Goal: Task Accomplishment & Management: Complete application form

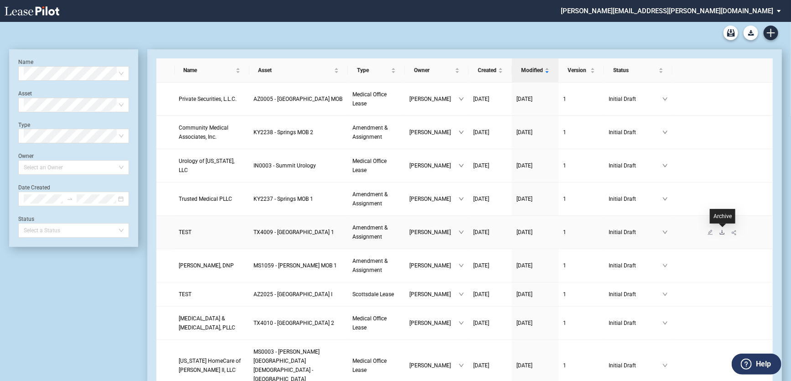
click at [721, 232] on icon "download" at bounding box center [722, 231] width 5 height 5
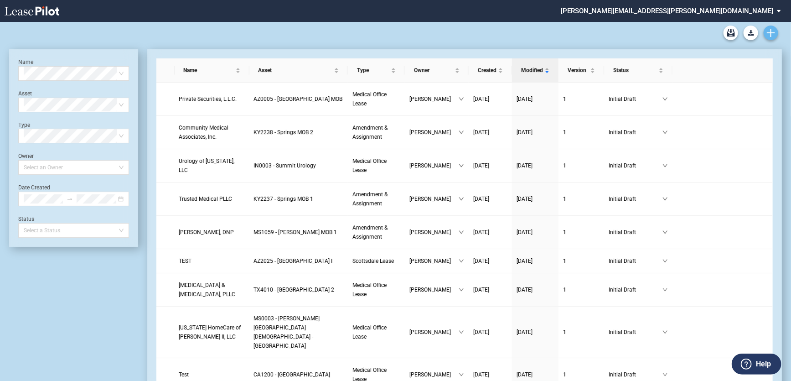
click at [766, 37] on link "Create new document" at bounding box center [771, 33] width 15 height 15
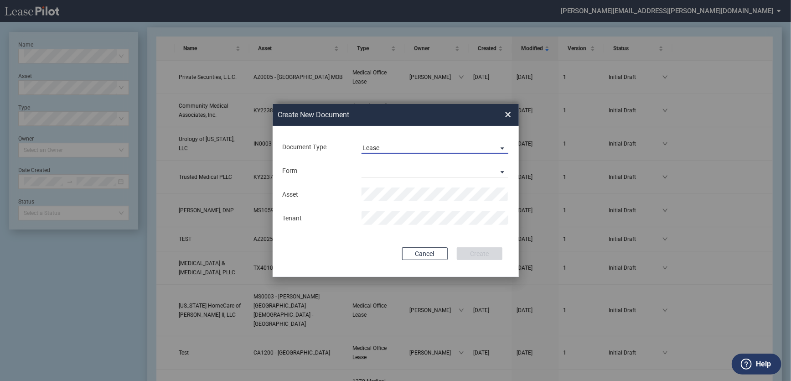
click at [498, 147] on span "Document Type: \aLease\a" at bounding box center [500, 147] width 11 height 9
click at [498, 147] on md-option "Lease" at bounding box center [436, 148] width 162 height 22
click at [494, 169] on md-select "Medical Office Lease Scottsdale Lease Louisville Lease 1370 Medical Place Lease…" at bounding box center [435, 171] width 147 height 14
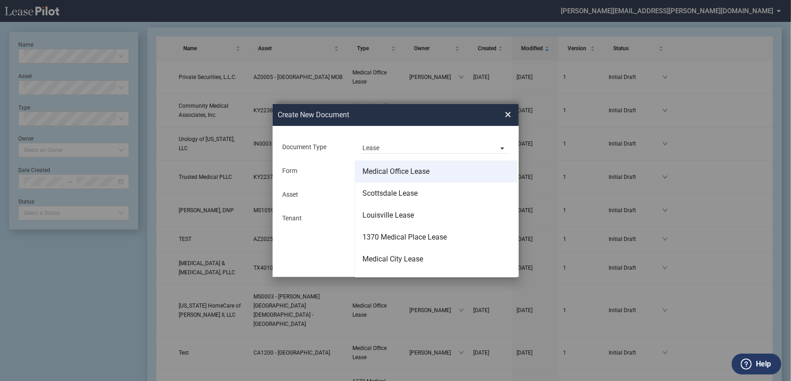
click at [424, 171] on div "Medical Office Lease" at bounding box center [396, 171] width 67 height 10
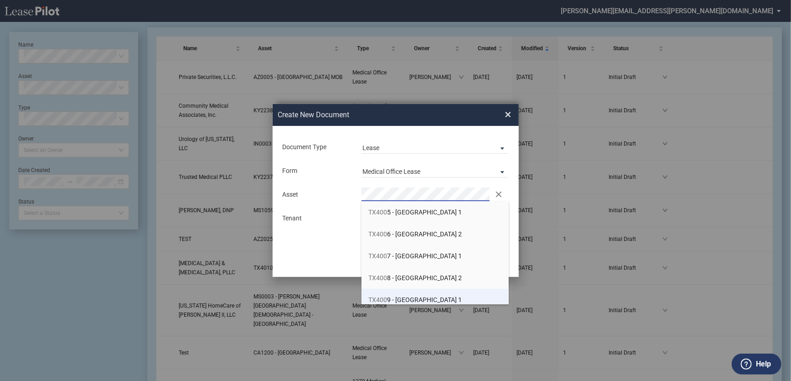
click at [429, 299] on span "TX400 9 - Southwest Plaza 1" at bounding box center [416, 299] width 94 height 7
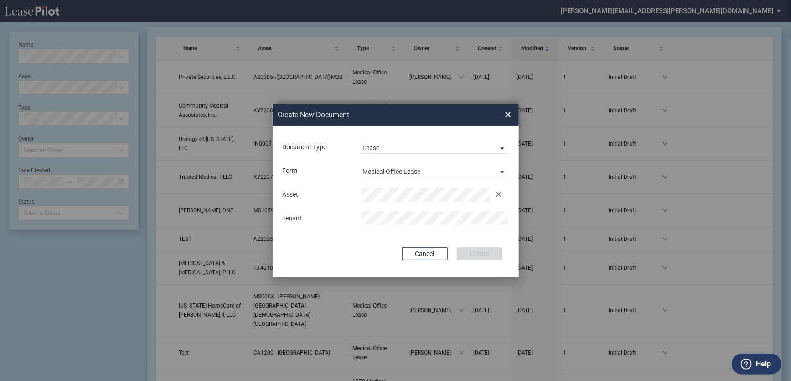
click at [429, 235] on md-input-container "Use Conformed Deal The selected building was not in your LeasePilot platform wh…" at bounding box center [396, 235] width 228 height 2
click at [467, 251] on button "Create" at bounding box center [480, 253] width 46 height 13
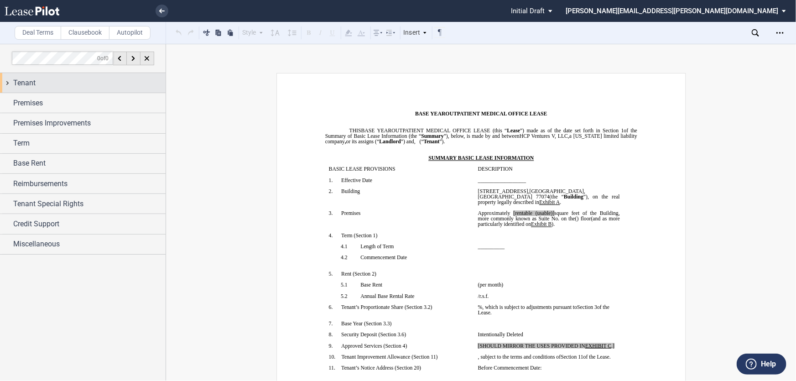
click at [12, 87] on div "Tenant" at bounding box center [83, 83] width 166 height 20
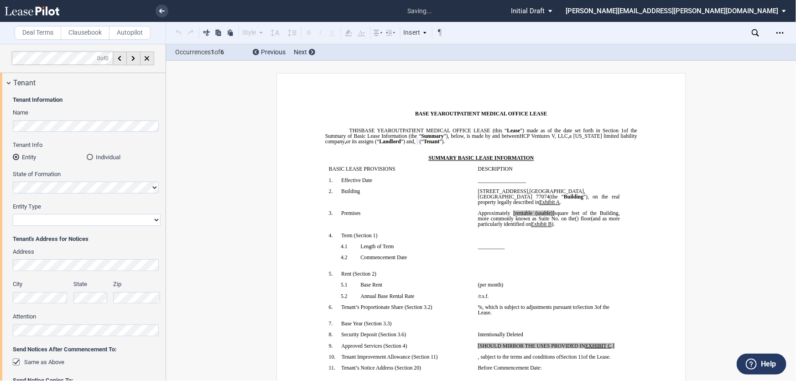
drag, startPoint x: 152, startPoint y: 227, endPoint x: 145, endPoint y: 224, distance: 7.8
click at [152, 228] on div "Entity Type Corporation Limited Liability Company General Partnership Limited P…" at bounding box center [87, 219] width 148 height 32
click at [139, 221] on select "Corporation Limited Liability Company General Partnership Limited Partnership O…" at bounding box center [87, 220] width 148 height 12
select select "Other"
click at [13, 214] on select "Corporation Limited Liability Company General Partnership Limited Partnership O…" at bounding box center [87, 220] width 148 height 12
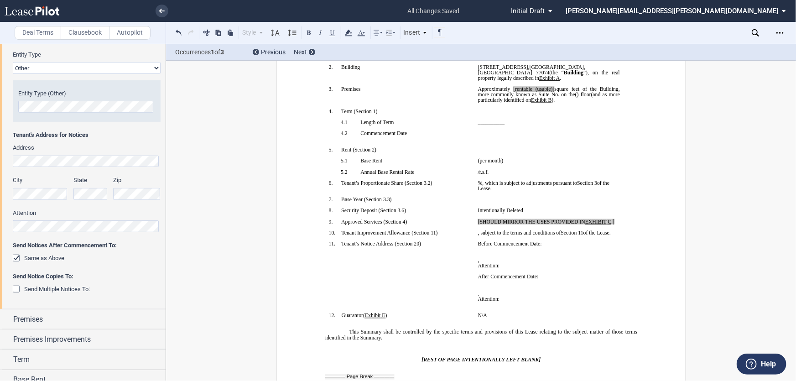
scroll to position [207, 0]
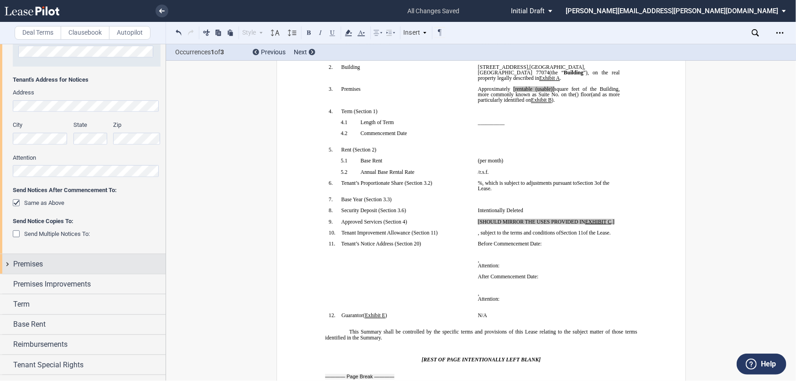
click at [4, 263] on div "Premises" at bounding box center [83, 264] width 166 height 20
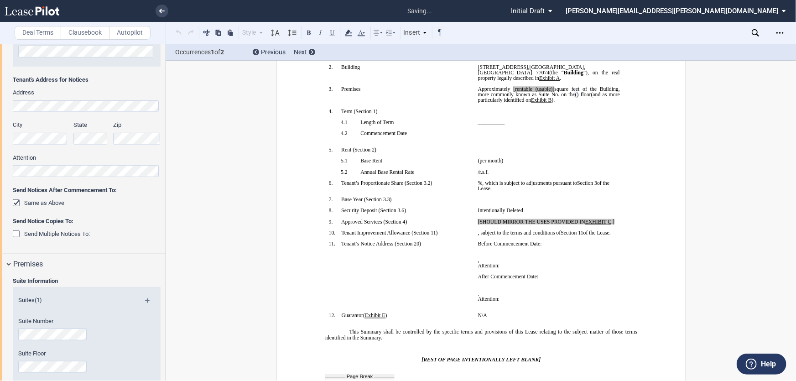
scroll to position [394, 0]
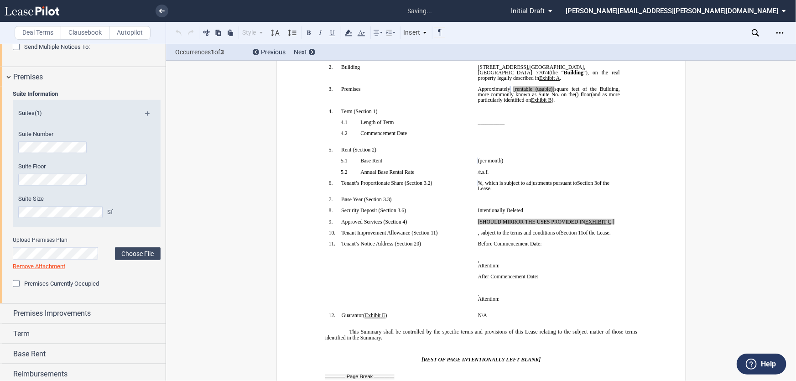
click at [145, 114] on md-icon at bounding box center [151, 116] width 12 height 11
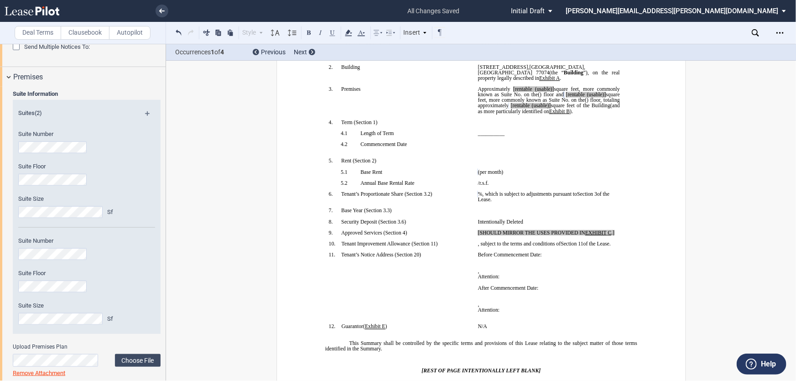
click at [0, 324] on div "Suite Information Suites (2) Suite Number Suite Floor Suite Size Sf" at bounding box center [83, 248] width 166 height 323
click at [125, 361] on label "Choose File" at bounding box center [138, 360] width 46 height 13
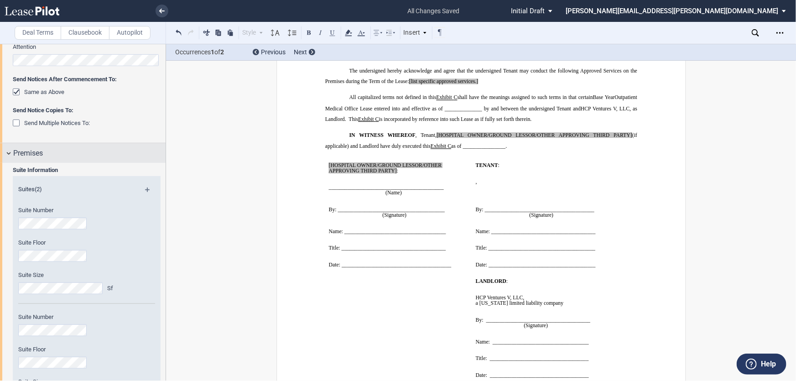
scroll to position [311, 0]
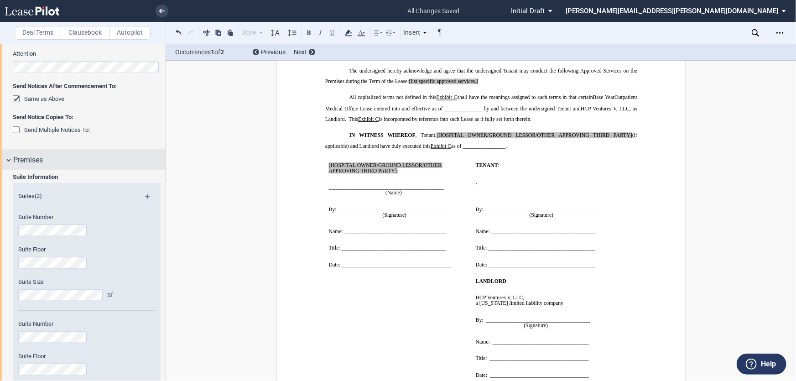
click at [6, 161] on div "Premises" at bounding box center [83, 160] width 166 height 20
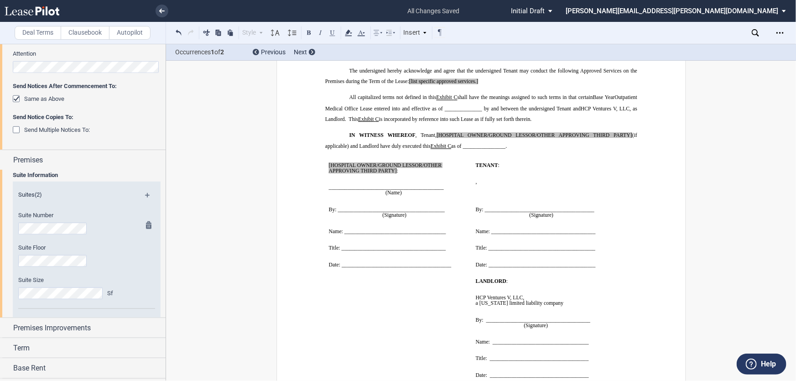
scroll to position [242, 0]
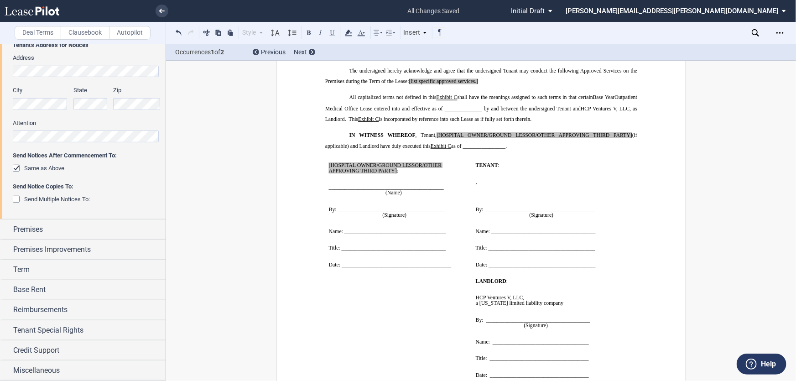
drag, startPoint x: 5, startPoint y: 231, endPoint x: 10, endPoint y: 232, distance: 4.6
click at [5, 231] on div "Premises" at bounding box center [83, 229] width 166 height 20
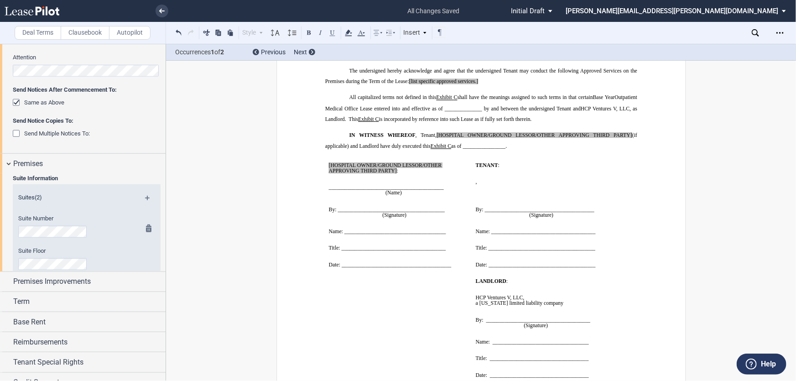
scroll to position [311, 0]
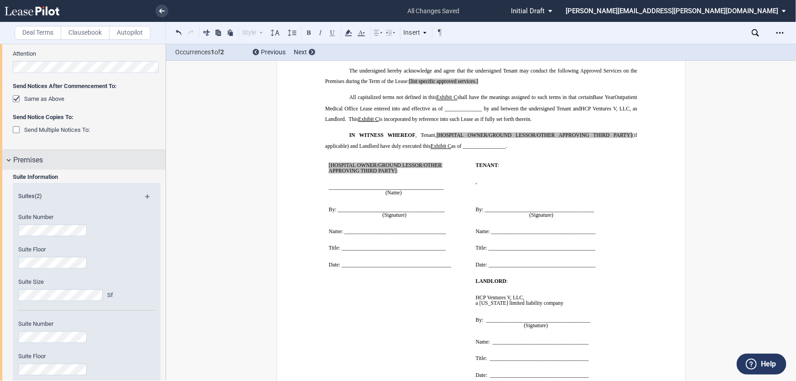
click at [9, 158] on div "Premises" at bounding box center [83, 160] width 166 height 20
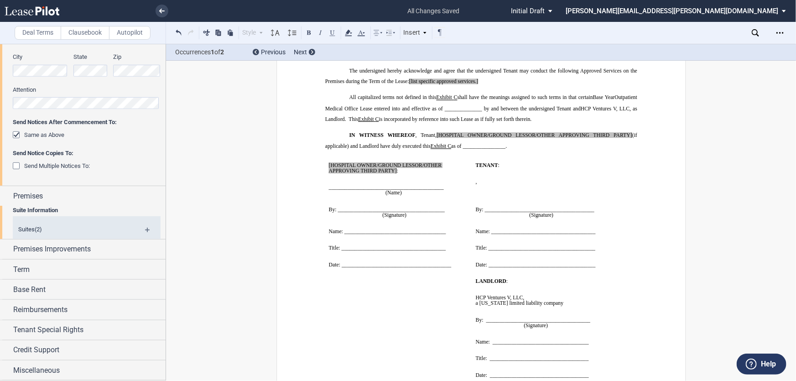
scroll to position [242, 0]
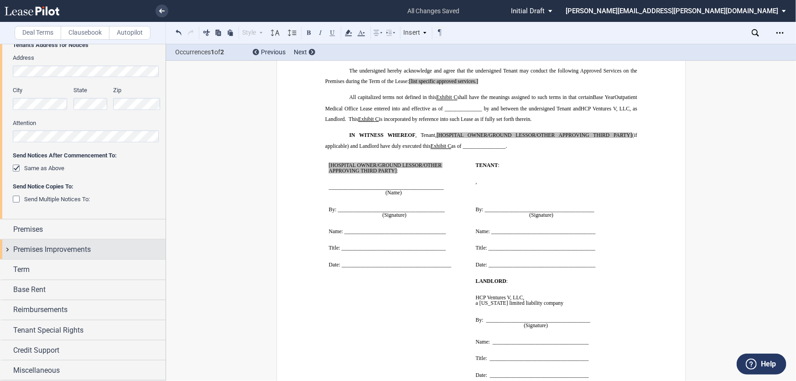
click at [2, 246] on div "Premises Improvements" at bounding box center [83, 249] width 166 height 20
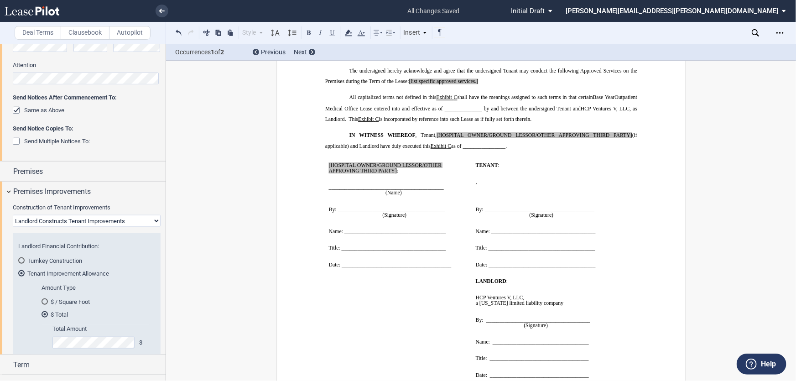
scroll to position [311, 0]
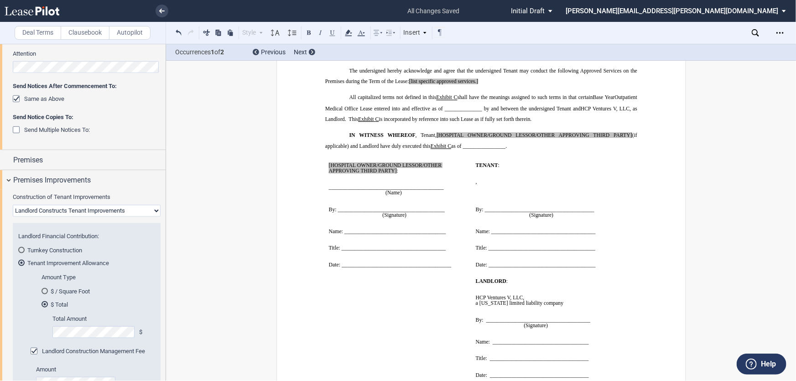
click at [46, 292] on div "$ / Square Foot" at bounding box center [45, 291] width 6 height 6
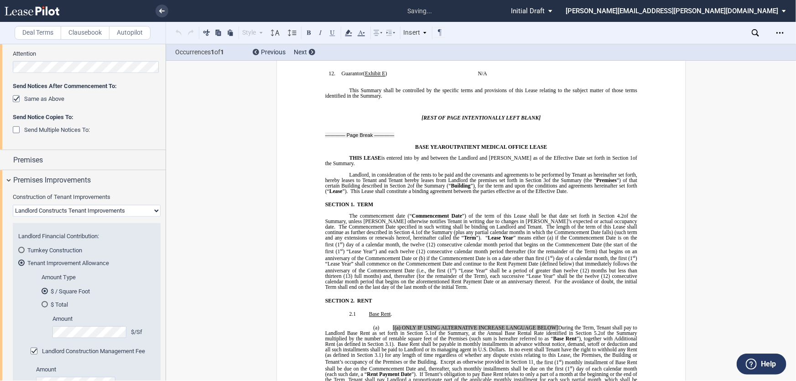
scroll to position [206, 0]
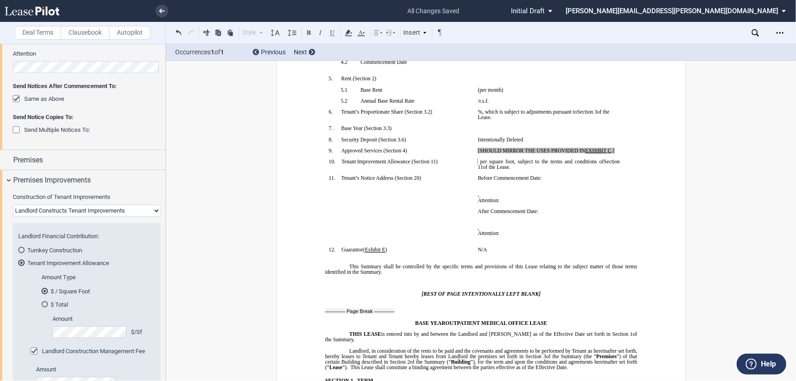
click at [33, 350] on div "Landlord Construction Management Fee" at bounding box center [35, 352] width 9 height 9
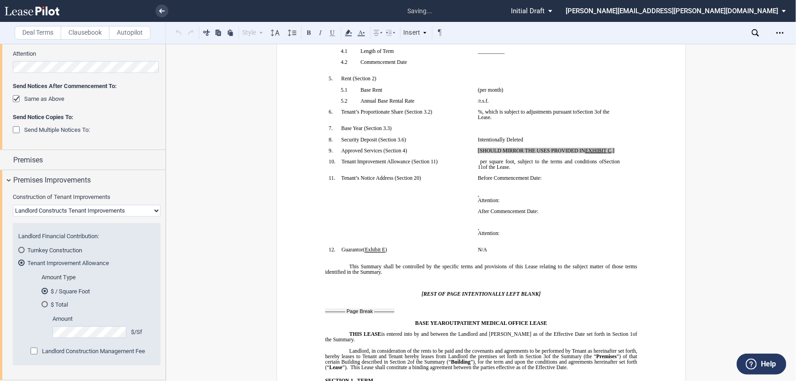
scroll to position [432, 0]
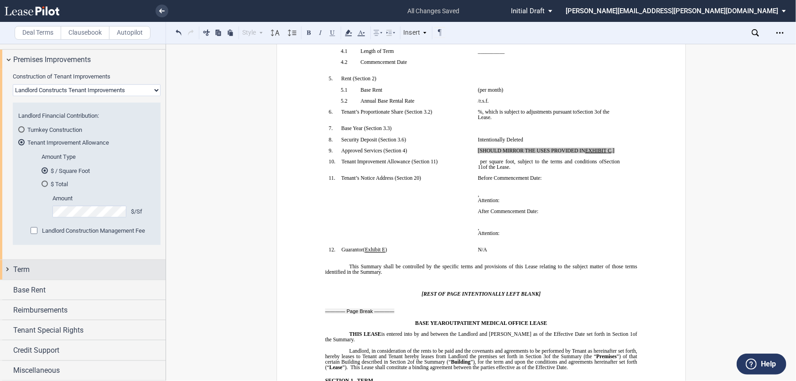
click at [7, 270] on div "Term" at bounding box center [83, 270] width 166 height 20
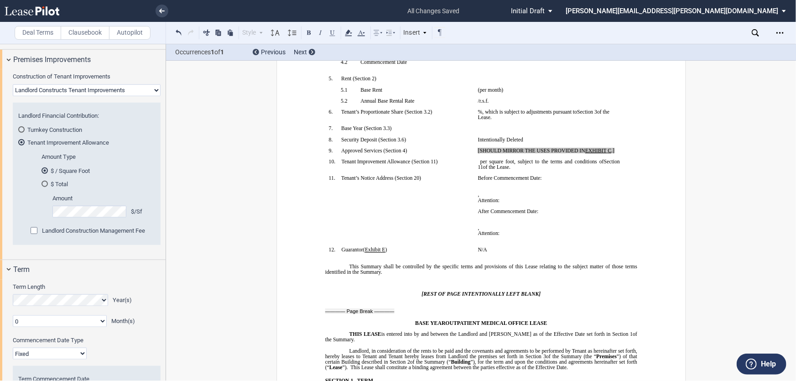
scroll to position [289, 0]
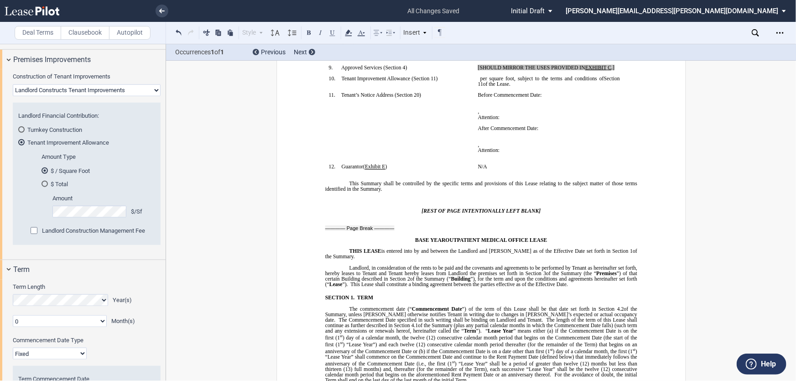
click at [79, 354] on select "Fixed Floating" at bounding box center [50, 354] width 74 height 12
select select "floating"
click at [13, 348] on select "Fixed Floating" at bounding box center [50, 354] width 74 height 12
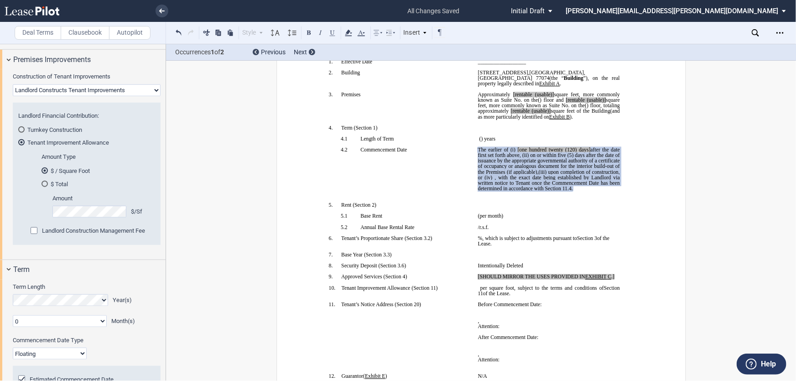
scroll to position [556, 0]
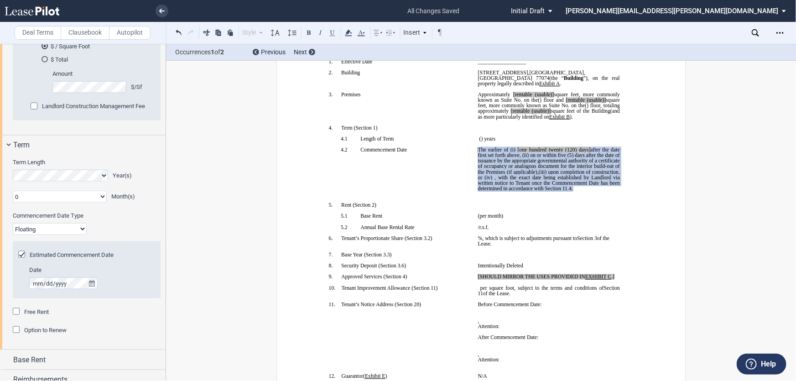
click at [529, 175] on span "(5) days after the date of issuance by the appropriate governmental authority o…" at bounding box center [549, 164] width 143 height 22
click at [508, 152] on span "The earlier of (i)" at bounding box center [496, 149] width 37 height 5
click at [520, 152] on span "[one hundred twenty" at bounding box center [540, 149] width 46 height 5
drag, startPoint x: 515, startPoint y: 162, endPoint x: 643, endPoint y: 169, distance: 127.9
click at [559, 152] on span "[one hundred twenty" at bounding box center [540, 149] width 46 height 5
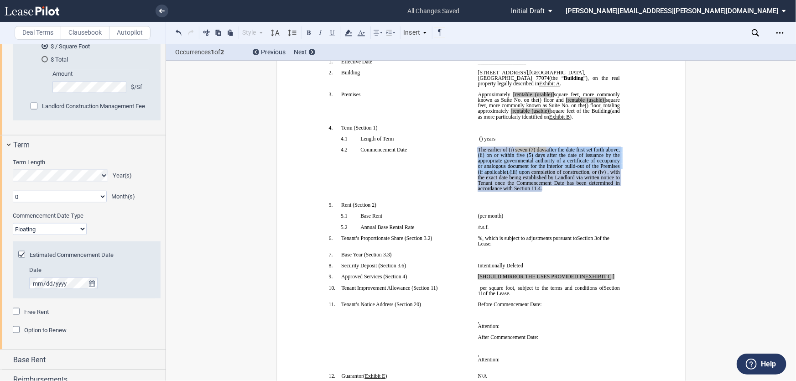
drag, startPoint x: 546, startPoint y: 161, endPoint x: 537, endPoint y: 186, distance: 26.1
click at [537, 186] on span "The earlier of (i) seven (7) days after the date first set forth above, (ii) on…" at bounding box center [549, 169] width 143 height 44
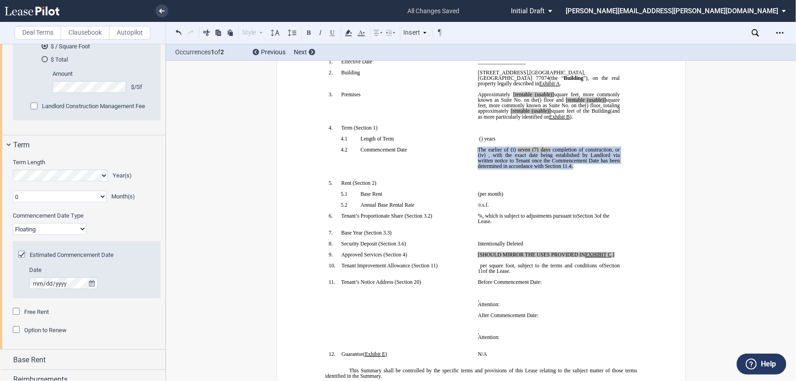
click at [479, 158] on span ", or (iv)" at bounding box center [549, 152] width 143 height 11
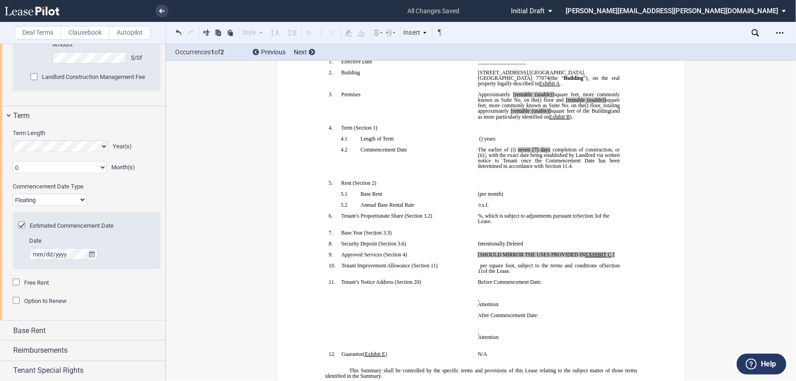
scroll to position [598, 0]
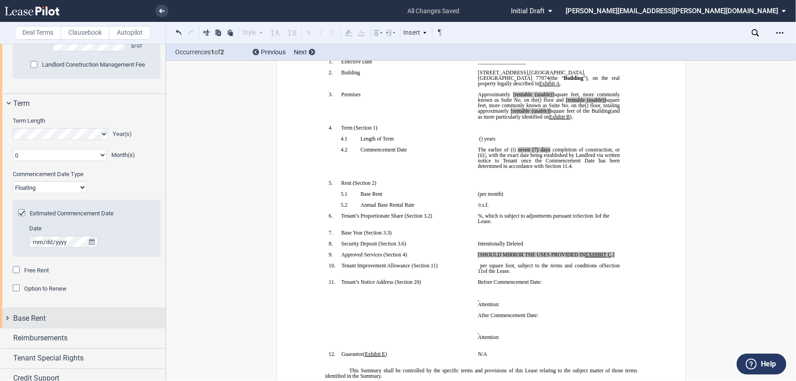
click at [3, 317] on div "Base Rent" at bounding box center [83, 318] width 166 height 20
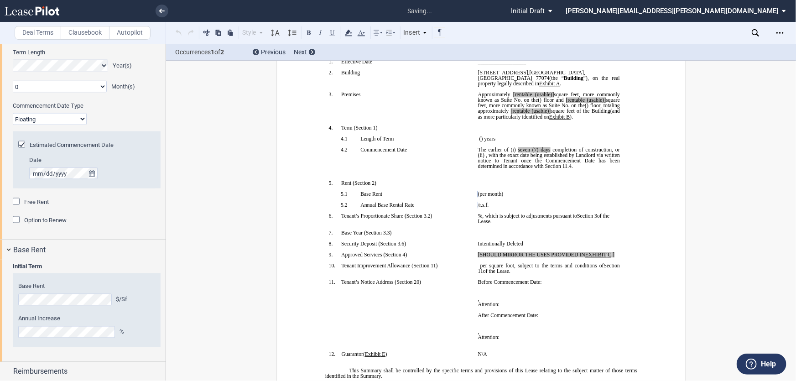
scroll to position [680, 0]
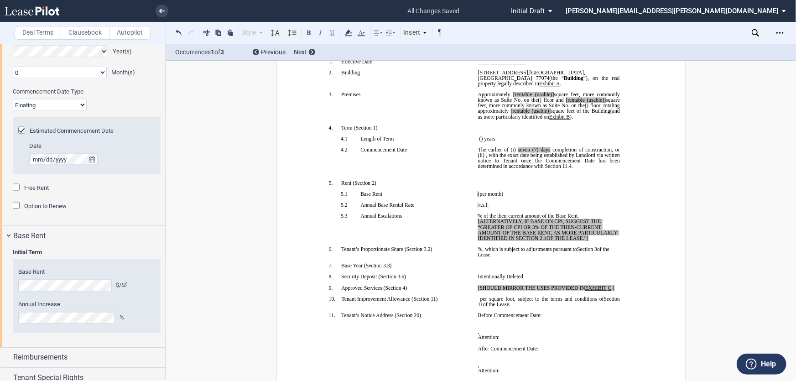
drag, startPoint x: 592, startPoint y: 255, endPoint x: 476, endPoint y: 239, distance: 116.6
click at [478, 239] on p "﻿ ﻿ % of the then-current amount of the Base Rent. [ALTERNATIVELY, IF BASE ON C…" at bounding box center [549, 227] width 142 height 28
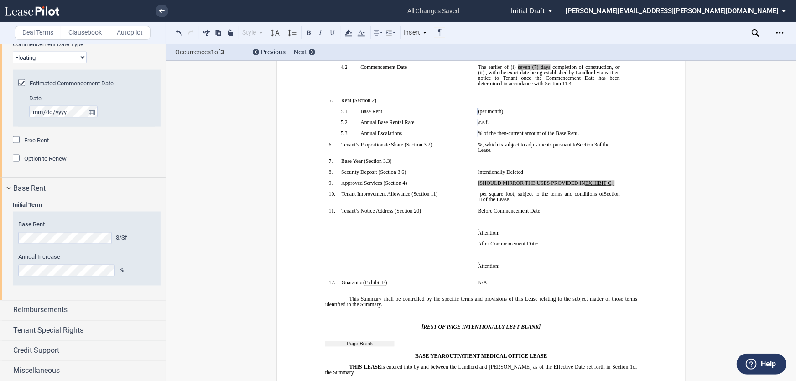
scroll to position [728, 0]
click at [5, 310] on div "Reimbursements" at bounding box center [83, 310] width 166 height 20
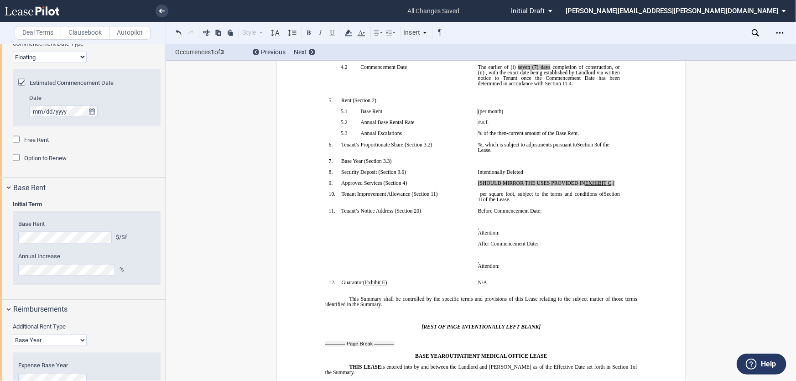
click at [78, 339] on select "Base Year Triple Net" at bounding box center [50, 340] width 74 height 12
select select "triple net"
click at [13, 334] on select "Base Year Triple Net" at bounding box center [50, 340] width 74 height 12
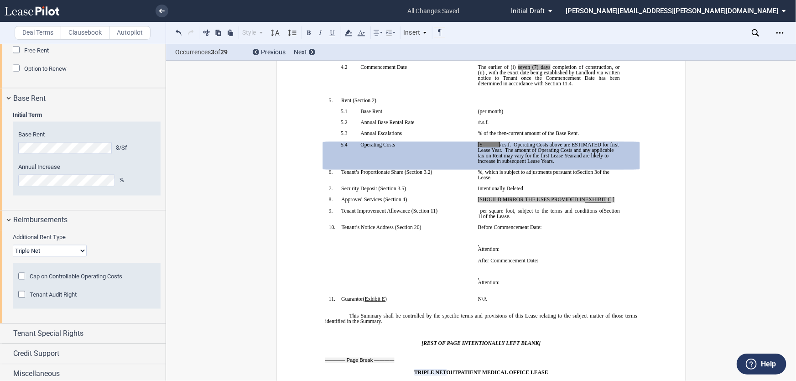
scroll to position [821, 0]
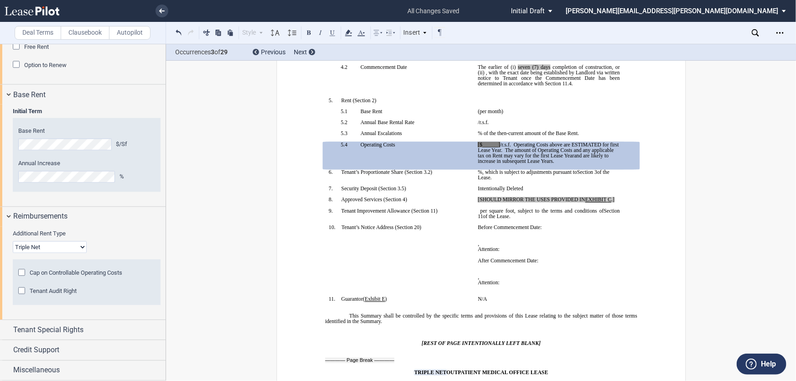
click at [483, 147] on span "[$______]" at bounding box center [489, 144] width 22 height 5
click at [474, 161] on td "[$______] /r.s.f. Operating Costs above are ESTIMATED for first Lease Year. The…" at bounding box center [548, 156] width 149 height 28
drag, startPoint x: 553, startPoint y: 182, endPoint x: 451, endPoint y: 161, distance: 104.8
click at [451, 161] on tr "!!SET_LEVEL_1!! !!SBL_LEVEL_2!! 5.4 Operating Costs $17.29 /r.s.f. Operating Co…" at bounding box center [474, 156] width 298 height 28
click at [350, 33] on icon at bounding box center [348, 32] width 11 height 11
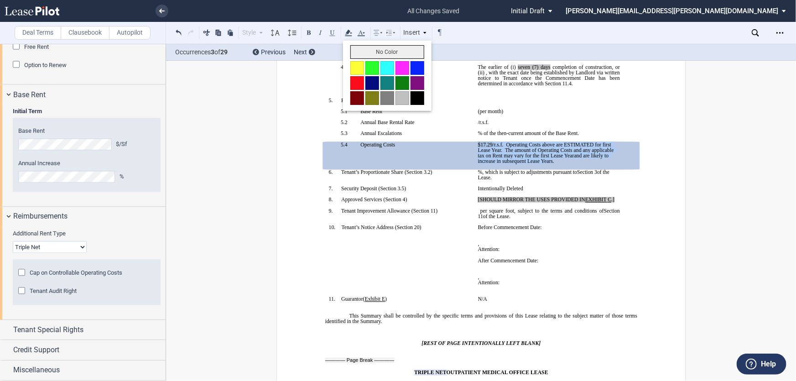
click at [372, 51] on button "No Color" at bounding box center [387, 52] width 74 height 14
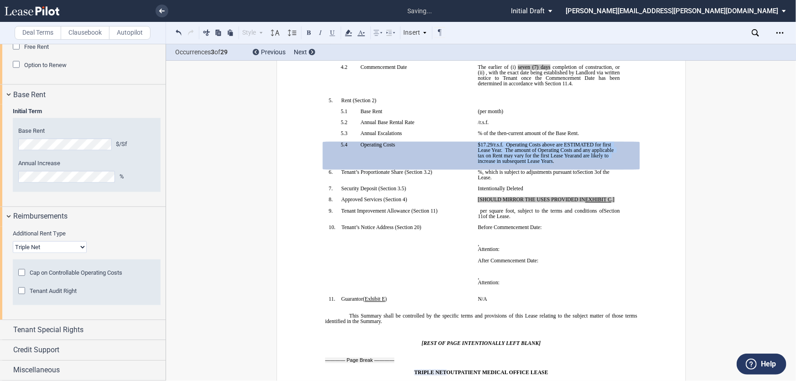
click at [610, 180] on p "﻿ ﻿ %, which is subject to adjustments pursuant to ﻿ Section 3 ﻿ of the Lease." at bounding box center [549, 174] width 142 height 11
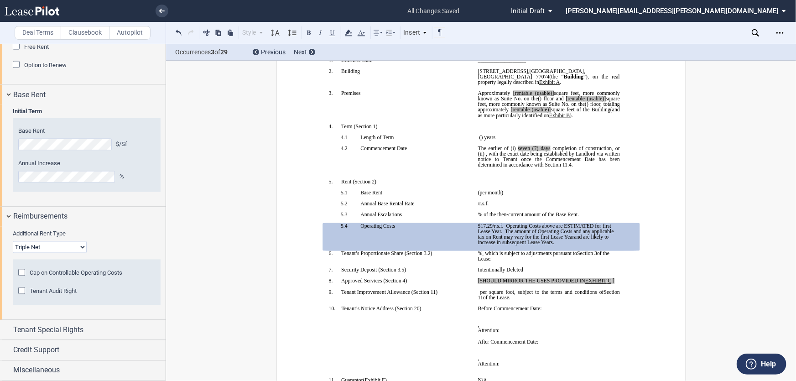
scroll to position [119, 0]
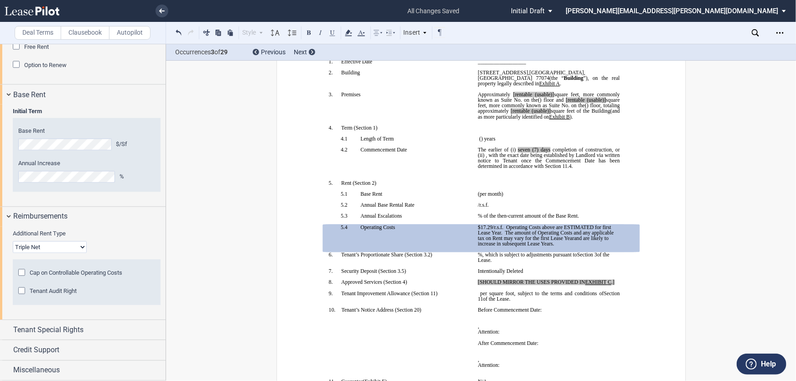
click at [607, 169] on span ", with the exact date being established by Landlord via written notice to Tenan…" at bounding box center [549, 161] width 143 height 16
click at [513, 97] on span at bounding box center [511, 94] width 3 height 5
click at [545, 96] on span "rentable (usable)]" at bounding box center [533, 94] width 40 height 5
click at [541, 101] on span at bounding box center [541, 100] width 2 height 5
click at [494, 106] on span "square feet, more commonly known as Suite No." at bounding box center [549, 103] width 143 height 11
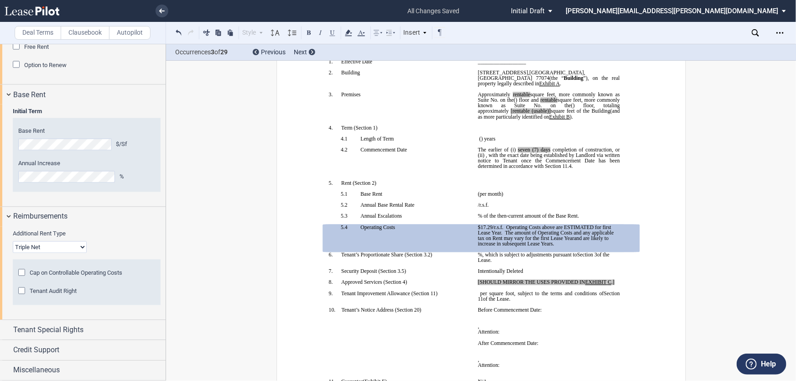
click at [551, 112] on span "[rentable (usable)]" at bounding box center [530, 111] width 40 height 5
drag, startPoint x: 584, startPoint y: 113, endPoint x: 603, endPoint y: 114, distance: 19.6
click at [603, 114] on span ", totaling approximately ﻿ ﻿ rentable (usable)] square feet of the Building" at bounding box center [549, 108] width 143 height 11
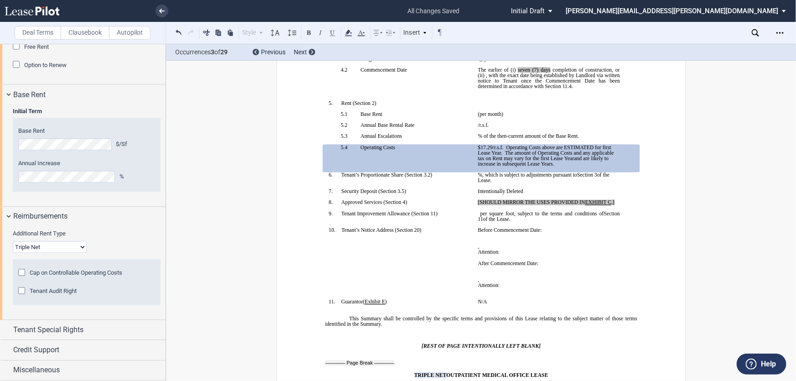
scroll to position [201, 0]
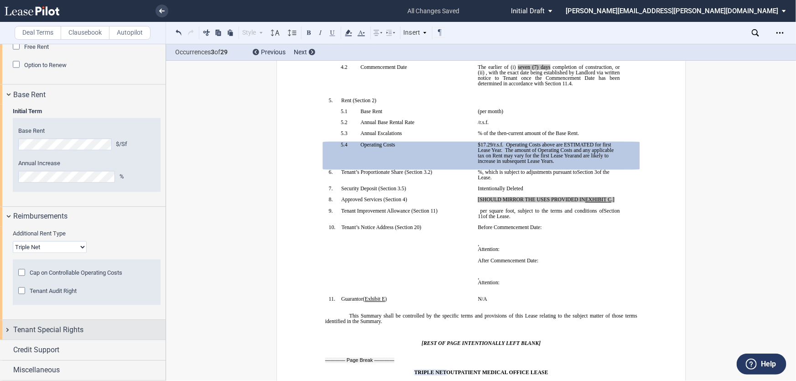
click at [6, 332] on div "Tenant Special Rights" at bounding box center [83, 330] width 166 height 20
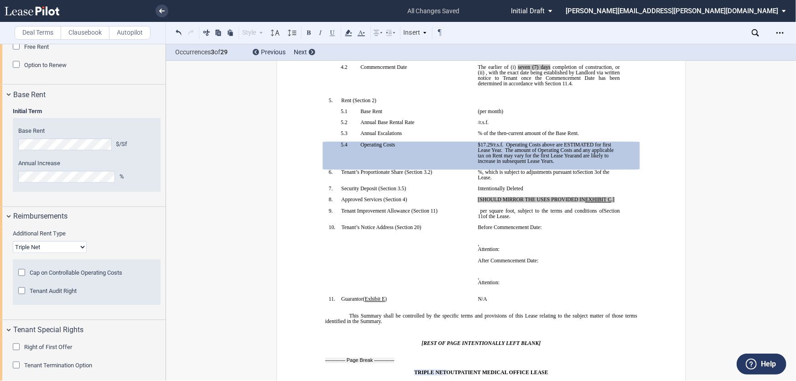
scroll to position [862, 0]
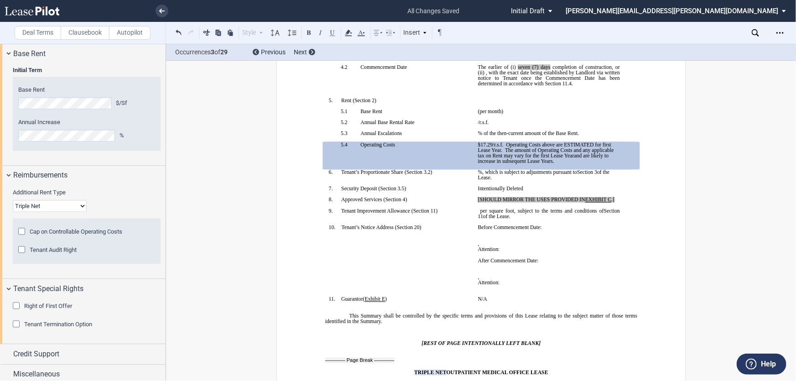
click at [16, 326] on div "Tenant Termination Option" at bounding box center [17, 325] width 9 height 9
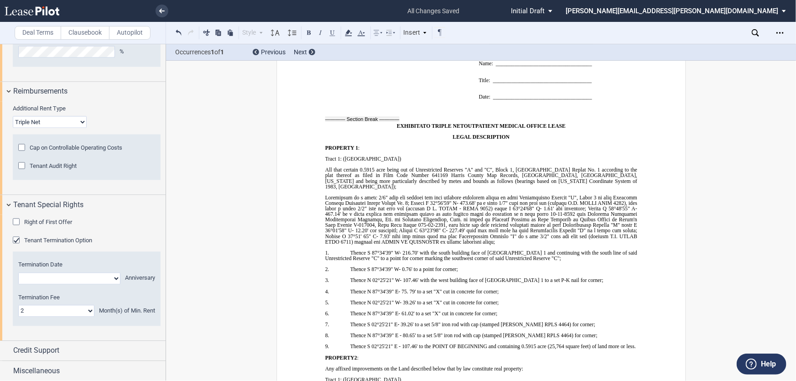
scroll to position [8159, 0]
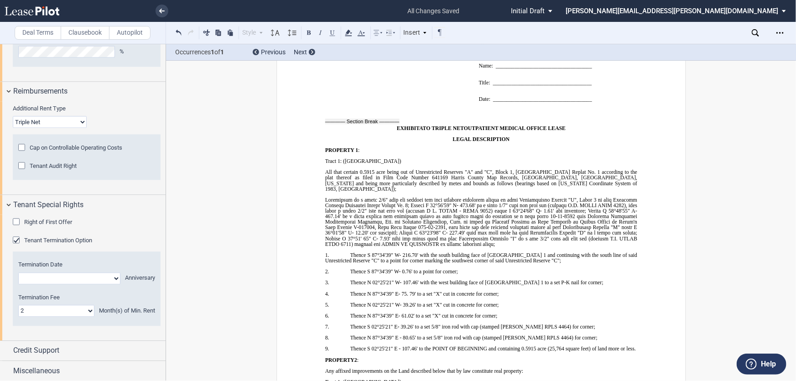
drag, startPoint x: 347, startPoint y: 156, endPoint x: 557, endPoint y: 230, distance: 222.9
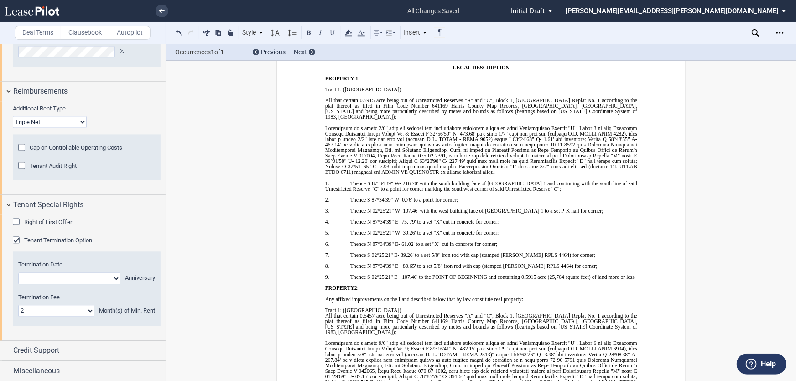
click at [83, 32] on label "Clausebook" at bounding box center [85, 33] width 49 height 14
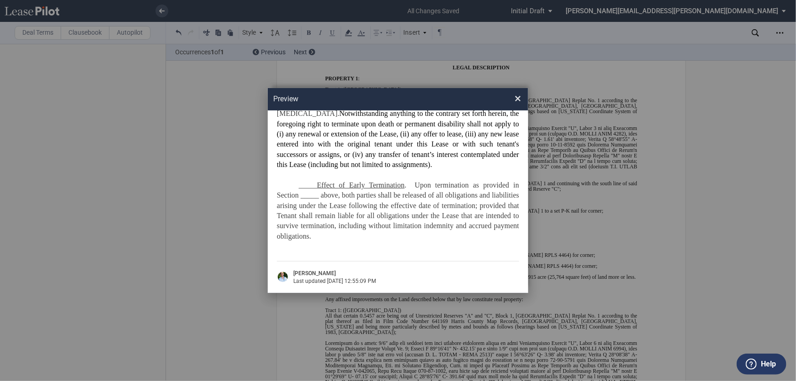
scroll to position [0, 0]
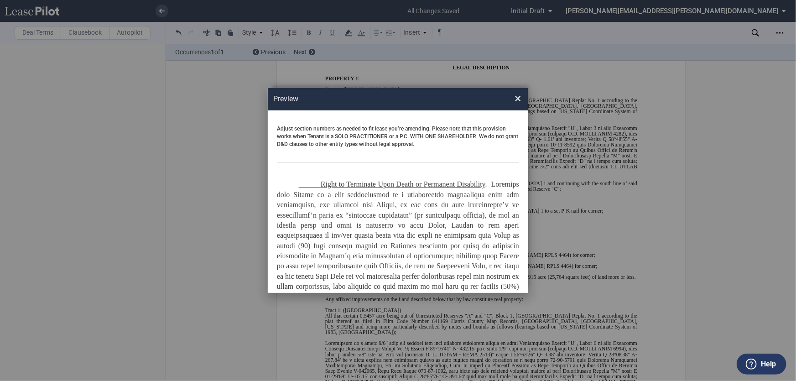
click at [520, 98] on span "×" at bounding box center [518, 99] width 6 height 15
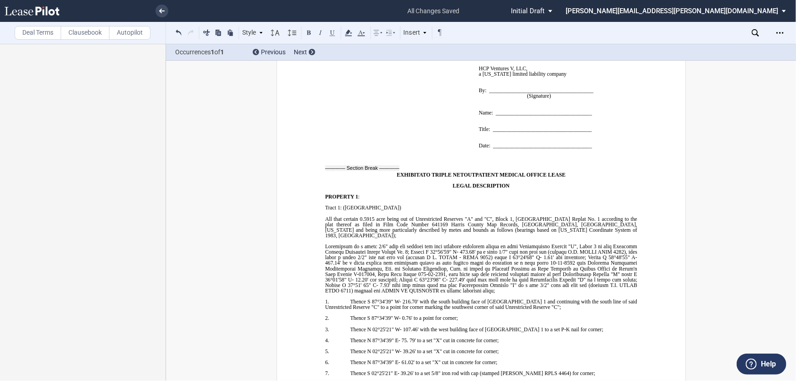
click at [37, 33] on label "Deal Terms" at bounding box center [38, 33] width 47 height 14
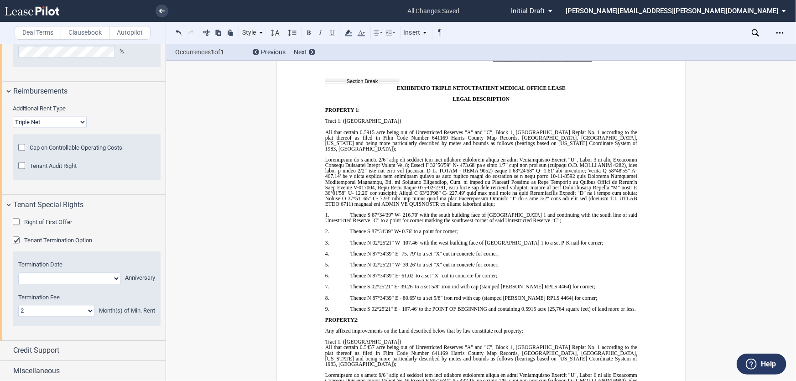
scroll to position [8200, 0]
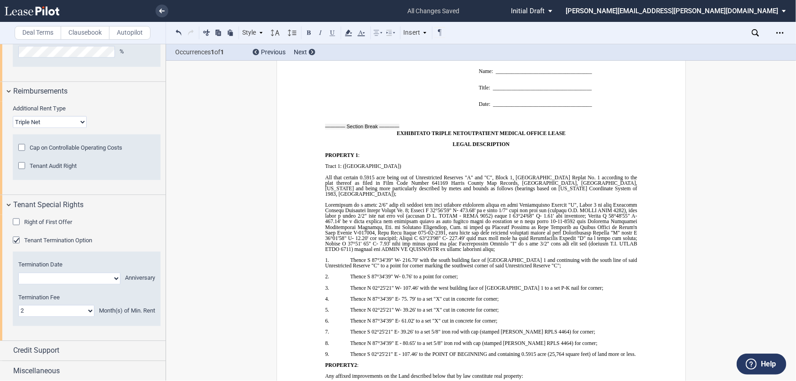
click at [114, 278] on select "Year 1 Year 2 Year 3" at bounding box center [69, 278] width 102 height 12
select select "string:3"
click at [18, 272] on select "Year 1 Year 2 Year 3" at bounding box center [69, 278] width 102 height 12
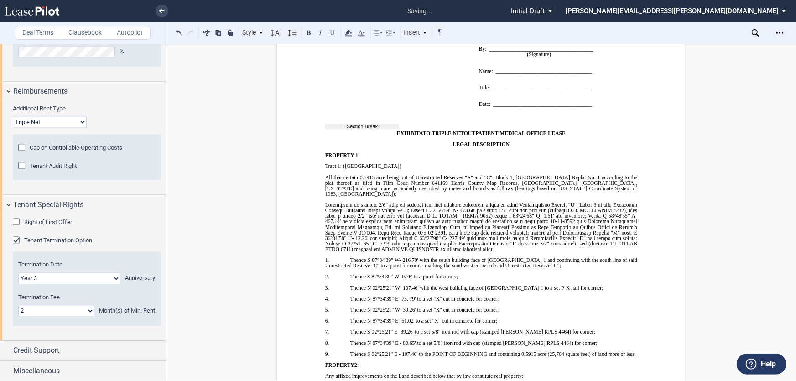
click at [90, 307] on select "0 1 2 3 4 5 6 7 8 9 10 11 12 13 14 15 16 17 18 19 20 21 22 23 24" at bounding box center [56, 311] width 76 height 12
select select "number:0"
click at [18, 305] on select "0 1 2 3 4 5 6 7 8 9 10 11 12 13 14 15 16 17 18 19 20 21 22 23 24" at bounding box center [56, 311] width 76 height 12
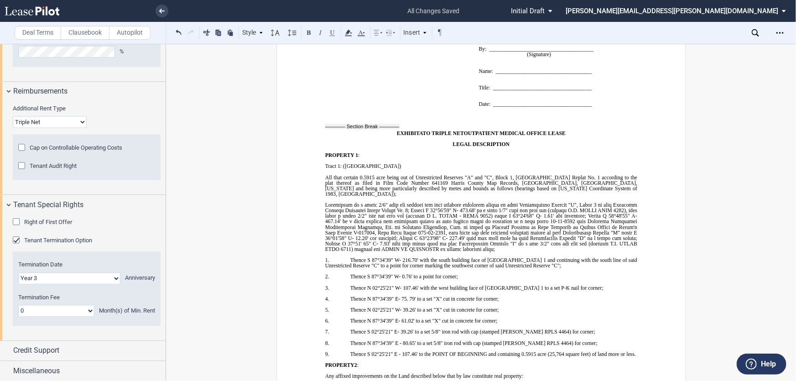
drag, startPoint x: 451, startPoint y: 187, endPoint x: 477, endPoint y: 185, distance: 25.6
drag, startPoint x: 451, startPoint y: 186, endPoint x: 497, endPoint y: 186, distance: 46.1
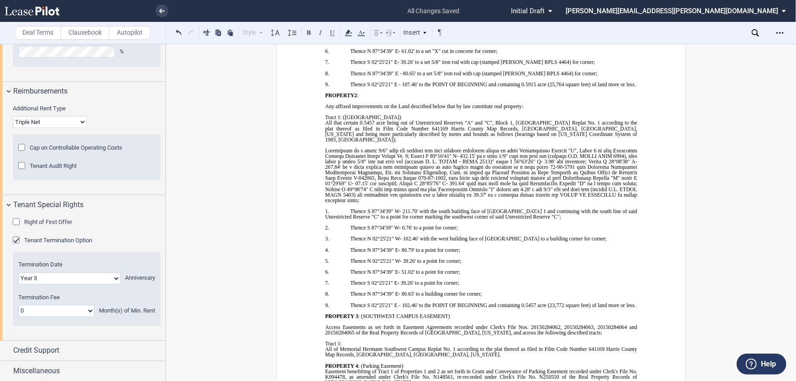
scroll to position [8532, 0]
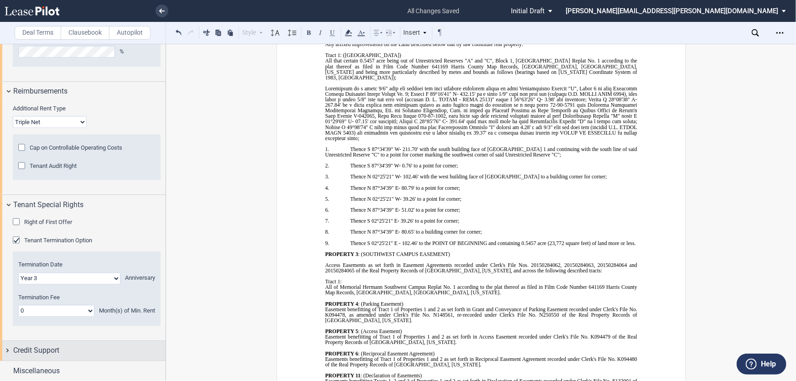
click at [9, 352] on div "Credit Support" at bounding box center [83, 351] width 166 height 20
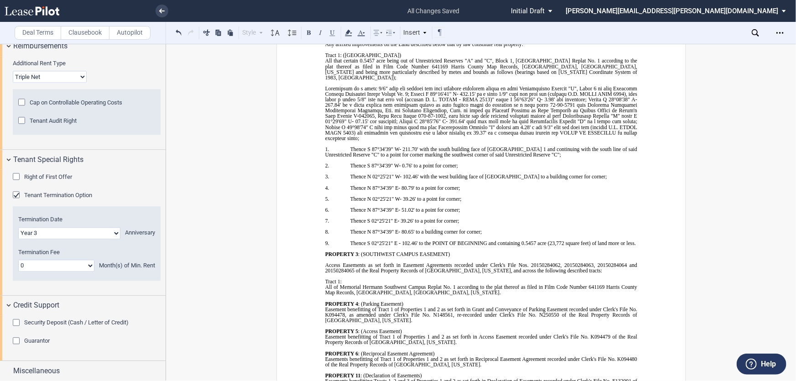
click at [17, 338] on div "Guarantor" at bounding box center [17, 341] width 9 height 9
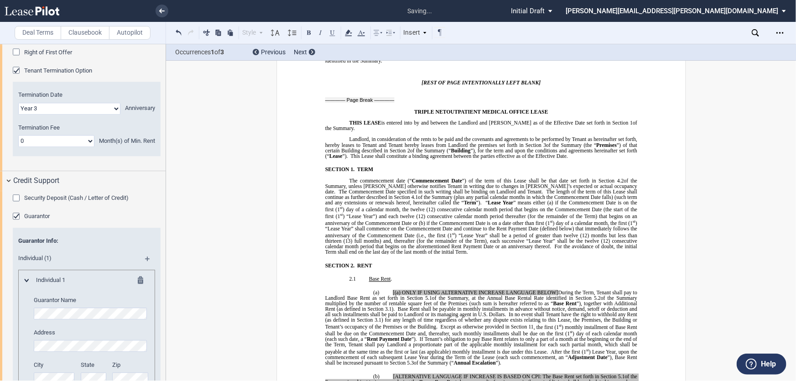
scroll to position [307, 0]
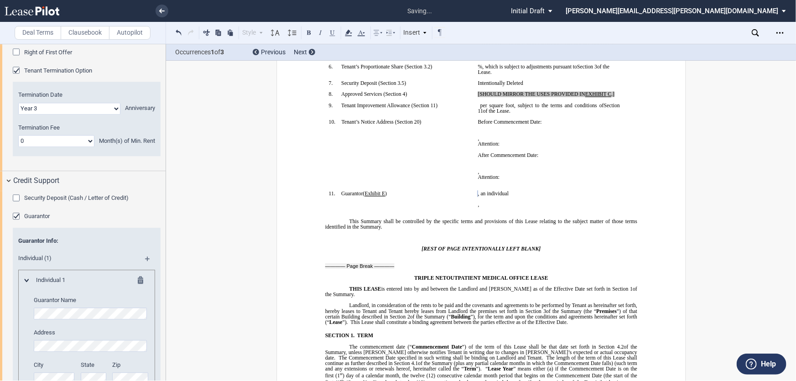
click at [564, 197] on p "﻿ ﻿ , an individual" at bounding box center [549, 193] width 142 height 5
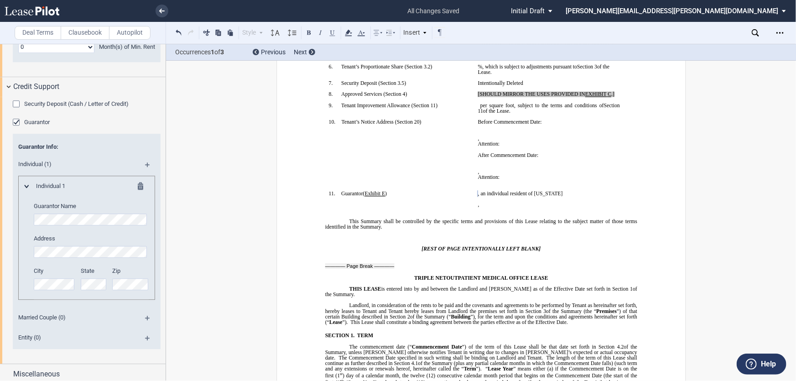
scroll to position [1213, 0]
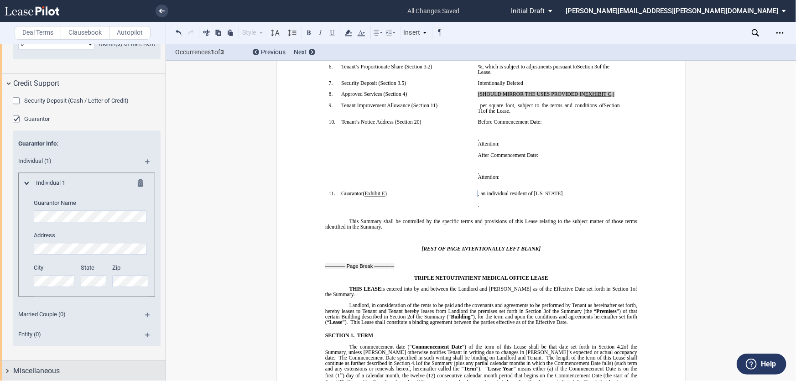
click at [5, 371] on div "Miscellaneous" at bounding box center [83, 371] width 166 height 20
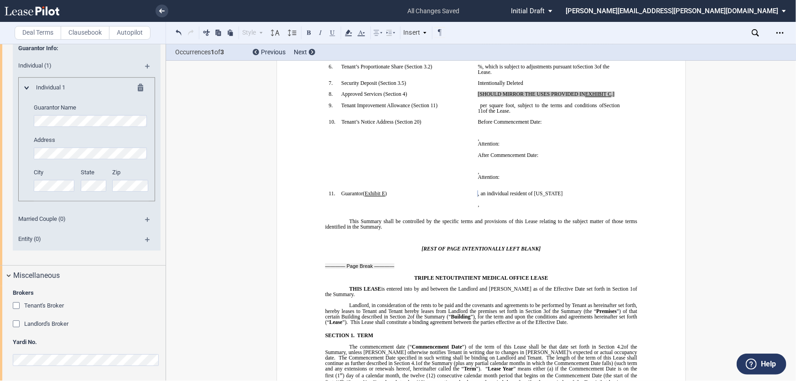
click at [15, 323] on div "Landlord's Broker" at bounding box center [17, 324] width 9 height 9
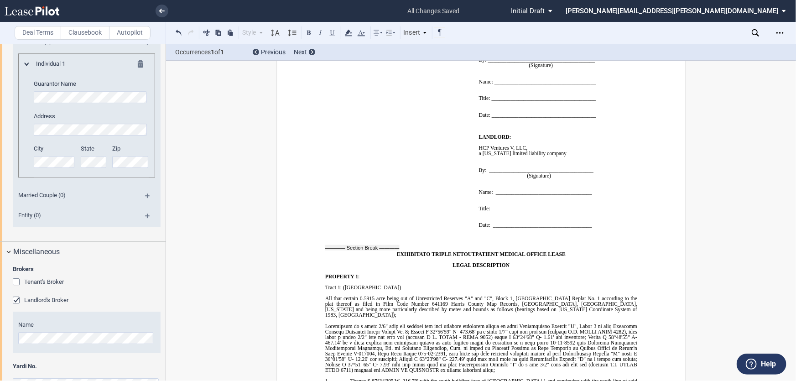
scroll to position [1357, 0]
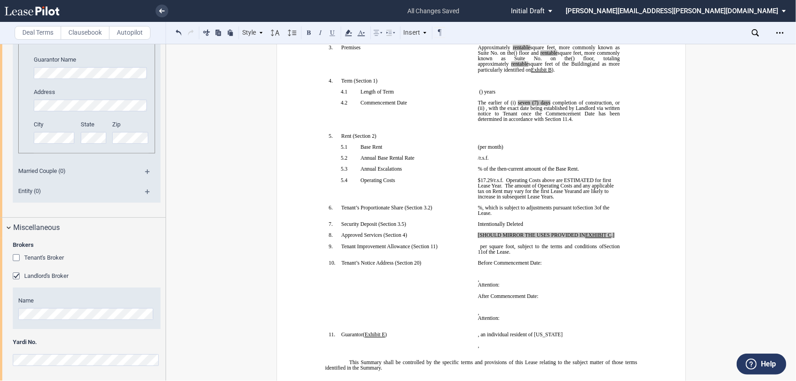
scroll to position [0, 0]
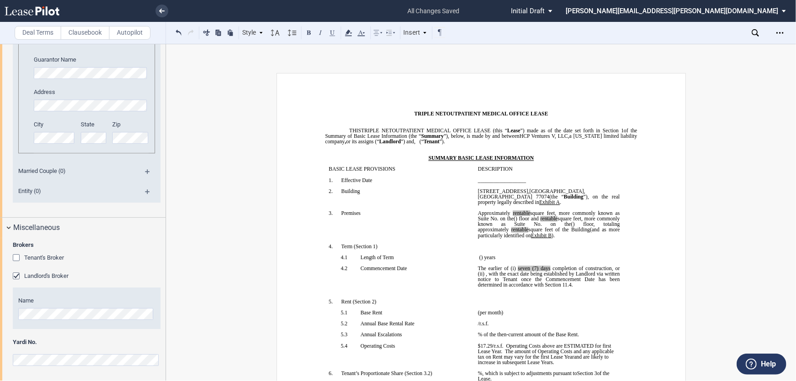
click at [529, 221] on span ") floor" at bounding box center [522, 218] width 14 height 5
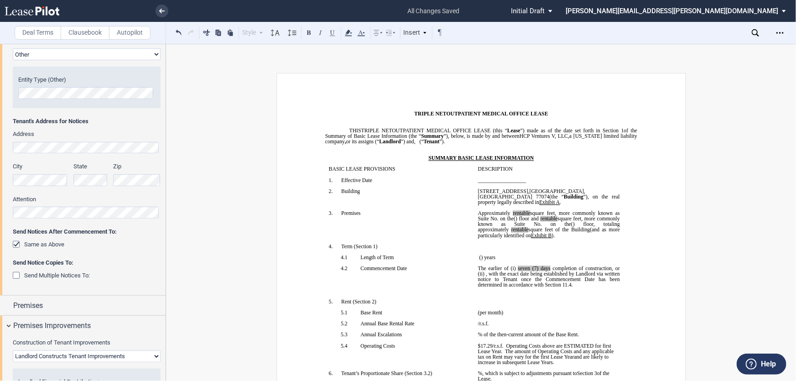
scroll to position [207, 0]
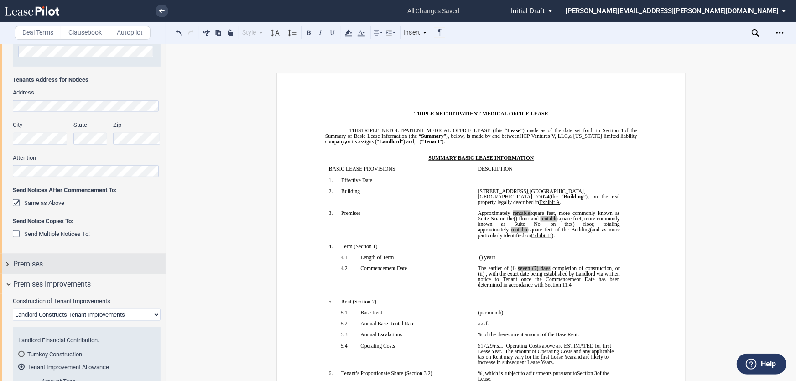
click at [6, 261] on div "Premises" at bounding box center [83, 264] width 166 height 20
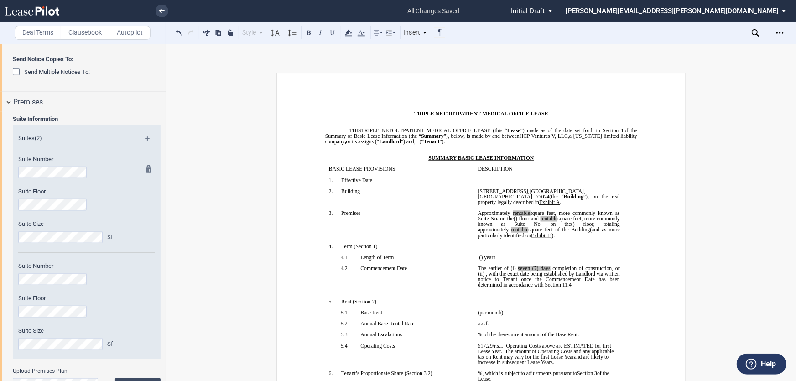
scroll to position [415, 0]
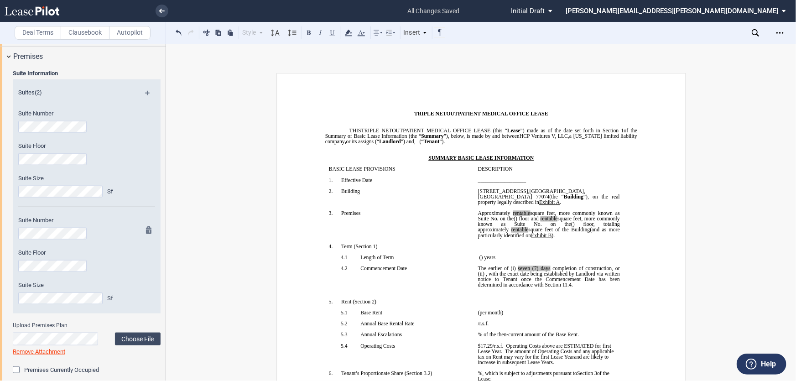
click at [146, 229] on md-icon at bounding box center [151, 231] width 11 height 11
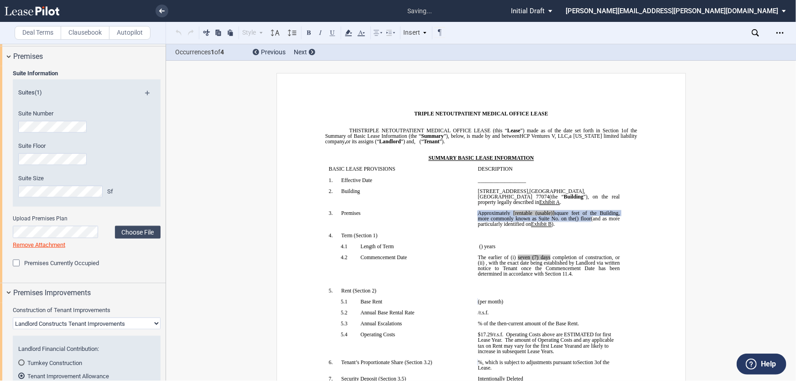
click at [554, 213] on span "[rentable (usable)]" at bounding box center [533, 212] width 41 height 5
click at [534, 218] on span "square feet of the Building, more commonly known as Suite No." at bounding box center [549, 215] width 143 height 11
drag, startPoint x: 528, startPoint y: 214, endPoint x: 613, endPoint y: 247, distance: 91.4
click at [528, 215] on span "[rentable (usable)]" at bounding box center [533, 212] width 41 height 5
click at [549, 215] on span "rentable (usable)]" at bounding box center [529, 212] width 37 height 5
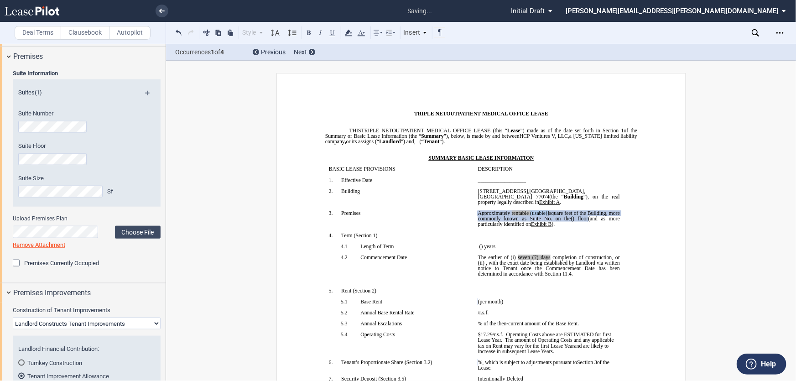
drag, startPoint x: 549, startPoint y: 215, endPoint x: 600, endPoint y: 234, distance: 54.6
click at [571, 218] on span "Approximately ﻿ ﻿ rentable (usable)] square feet of the Building, more commonly…" at bounding box center [549, 215] width 143 height 11
click at [601, 220] on span "(and as more particularly identified on" at bounding box center [549, 221] width 143 height 11
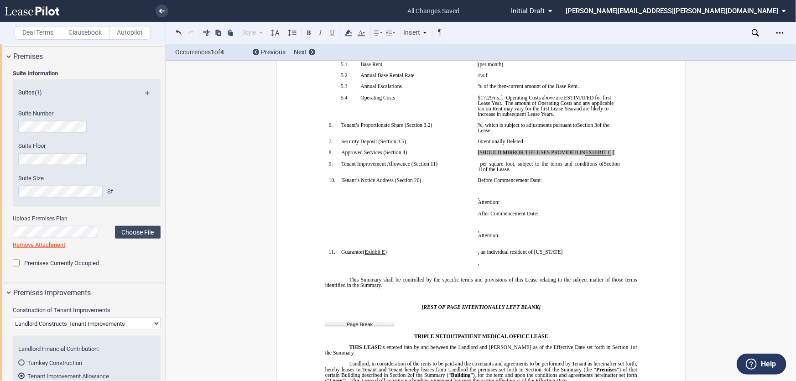
scroll to position [249, 0]
drag, startPoint x: 420, startPoint y: 198, endPoint x: 343, endPoint y: 199, distance: 76.6
click at [343, 182] on p "10. Tenant’s Notice Address ( ﻿ Section 20 ﻿ )" at bounding box center [406, 179] width 130 height 5
click at [406, 213] on td "!!SET_LEVEL_0!! !!SBL_LEVEL_1!! 10. Tenant’s Notice Address ( ﻿ Section 20 ﻿ ) ﻿" at bounding box center [399, 213] width 149 height 72
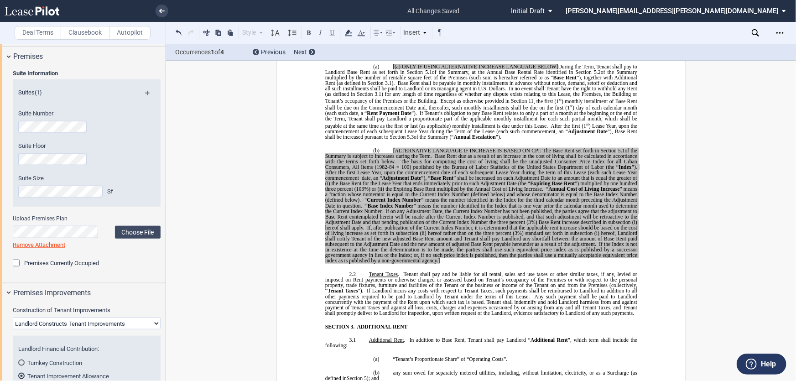
scroll to position [705, 0]
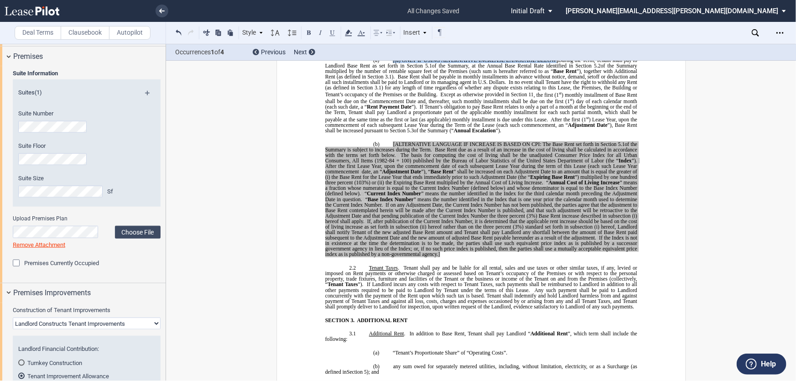
drag, startPoint x: 557, startPoint y: 94, endPoint x: 391, endPoint y: 96, distance: 165.6
click at [388, 94] on p "(a) [(a) ONLY IF USING ALTERNATIVE INCREASE LANGUAGE BELOW] During the Term, Te…" at bounding box center [481, 96] width 312 height 76
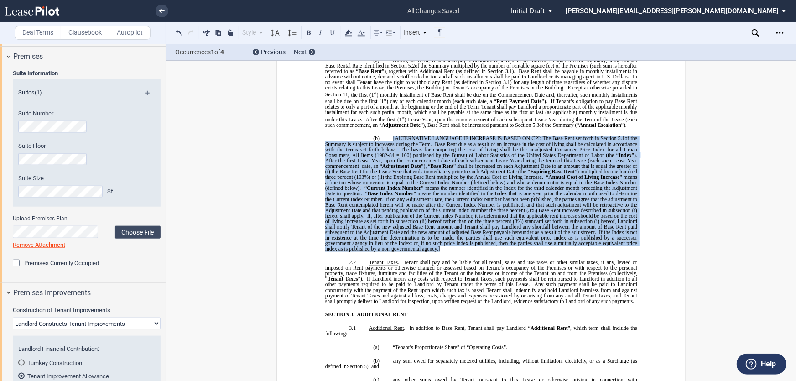
drag, startPoint x: 439, startPoint y: 302, endPoint x: 389, endPoint y: 186, distance: 126.9
click at [389, 186] on p "(b) [ALTERNATIVE LANGUAGE IF INCREASE IS BASED ON CPI: The Base Rent set forth …" at bounding box center [481, 194] width 312 height 116
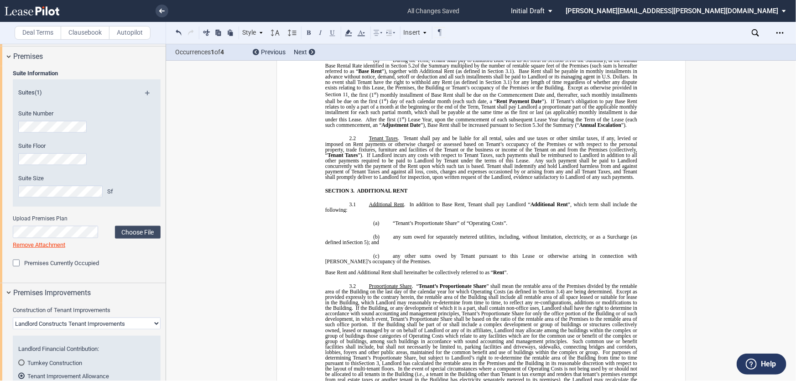
click at [422, 50] on p "2.1 Base Rent ." at bounding box center [481, 46] width 312 height 5
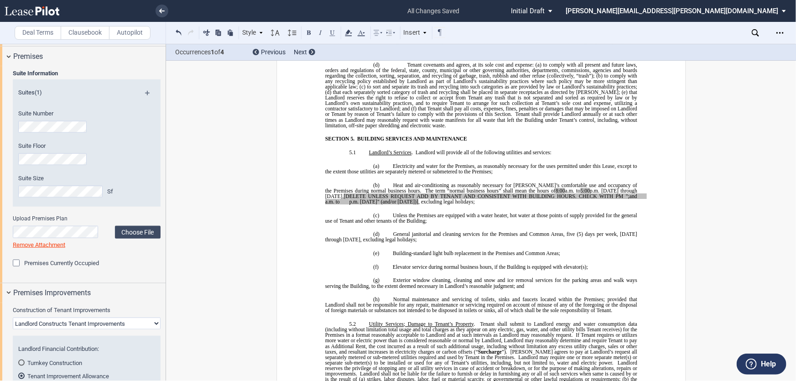
scroll to position [2612, 0]
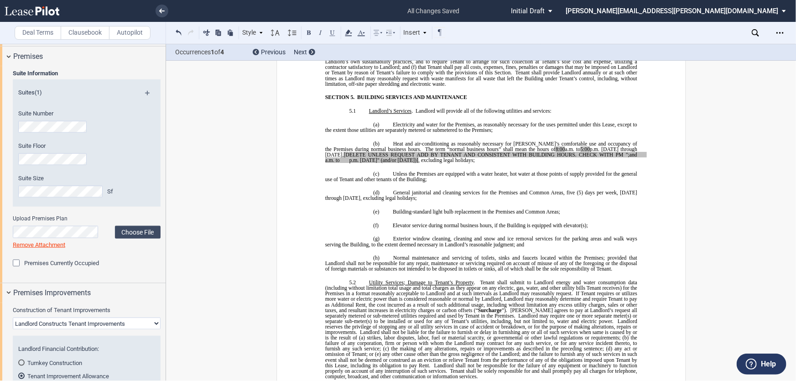
drag, startPoint x: 398, startPoint y: 301, endPoint x: 320, endPoint y: 298, distance: 77.6
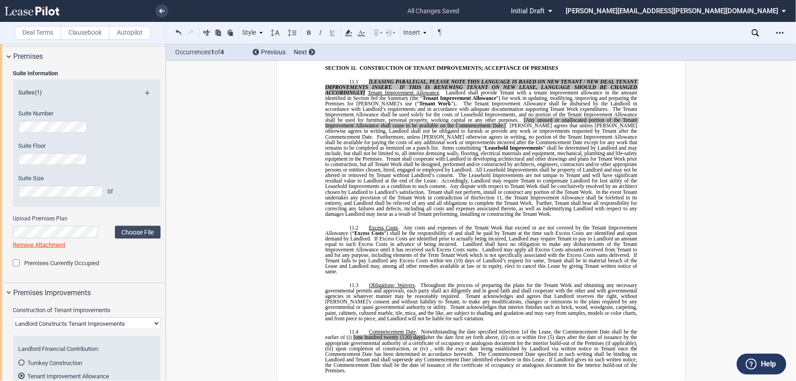
scroll to position [4437, 0]
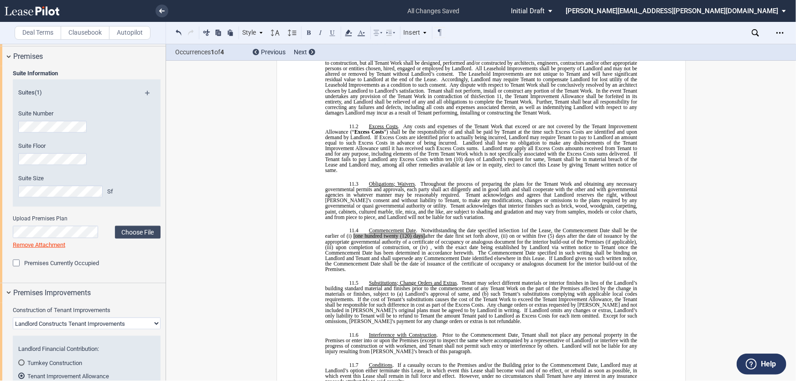
drag, startPoint x: 363, startPoint y: 216, endPoint x: 365, endPoint y: 205, distance: 10.8
click at [365, 115] on p "11.1 [LEASING PARALEGAL, PLEASE NOTE THIS LANGUAGE IS BASED ON NEW TENANT / NEW…" at bounding box center [481, 46] width 312 height 138
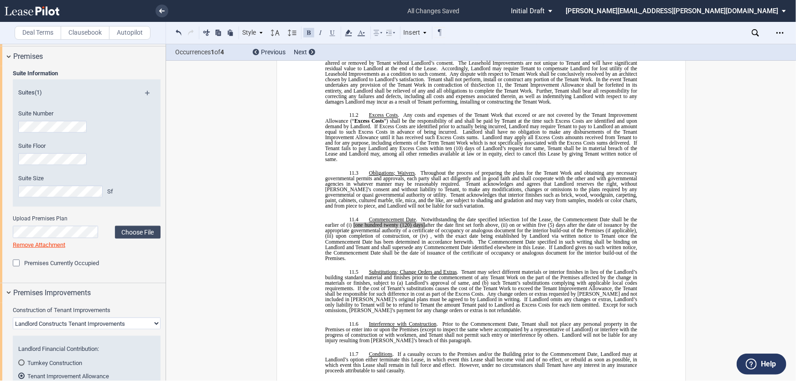
click at [472, 16] on span "[Any unused or unallocated portion of the Tenant Improvement Allowance shall ce…" at bounding box center [481, 10] width 313 height 11
click at [443, 16] on span "Any unused or unallocated portion of the Tenant Improvement Allowance shall cea…" at bounding box center [481, 10] width 313 height 11
drag, startPoint x: 388, startPoint y: 241, endPoint x: 444, endPoint y: 240, distance: 56.1
click at [444, 16] on span "Any unused or unallocated portion of the Tenant Improvement Allowance shall cea…" at bounding box center [481, 10] width 313 height 11
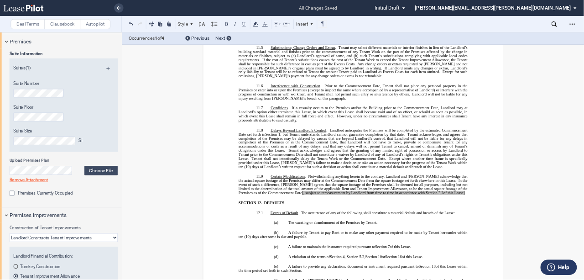
scroll to position [4644, 0]
drag, startPoint x: 350, startPoint y: 259, endPoint x: 422, endPoint y: 256, distance: 72.1
click at [353, 26] on span "Commencement Date . Notwithstanding the date specified in ﻿ Section 1 ﻿ of the …" at bounding box center [481, 17] width 313 height 16
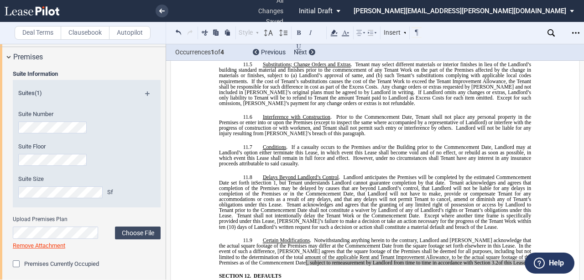
scroll to position [1, 0]
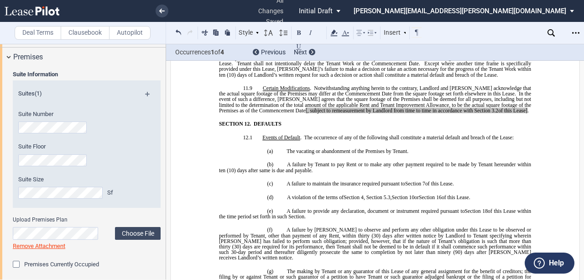
drag, startPoint x: 244, startPoint y: 166, endPoint x: 253, endPoint y: 167, distance: 8.3
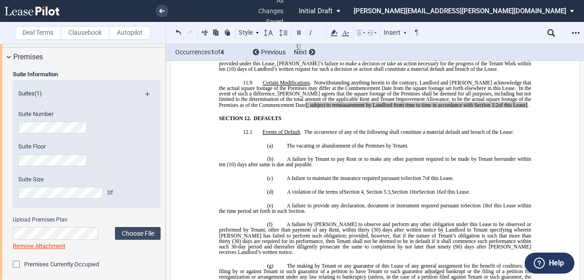
drag, startPoint x: 278, startPoint y: 167, endPoint x: 530, endPoint y: 172, distance: 251.4
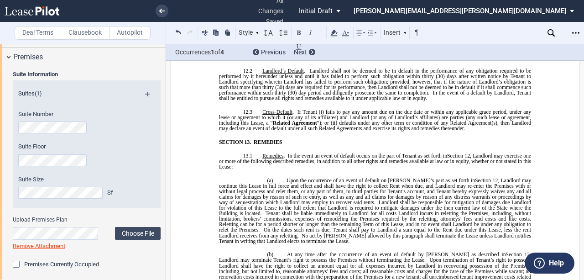
scroll to position [5040, 0]
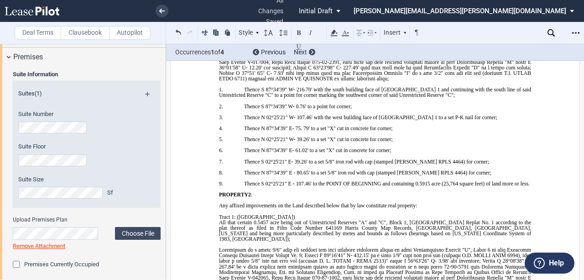
scroll to position [8111, 0]
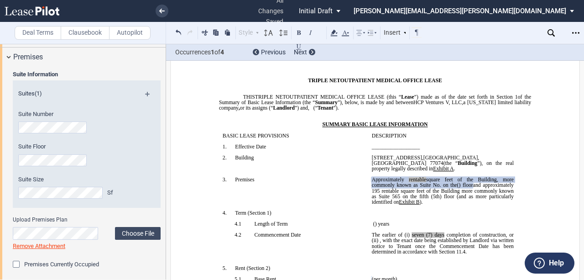
scroll to position [61, 0]
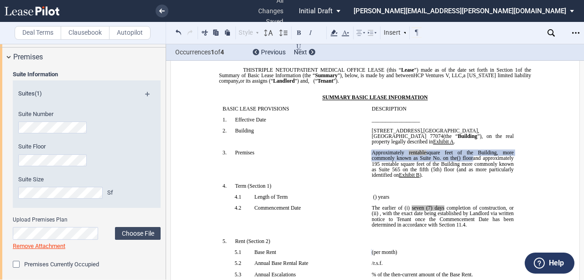
click at [463, 194] on td "﻿" at bounding box center [442, 188] width 149 height 11
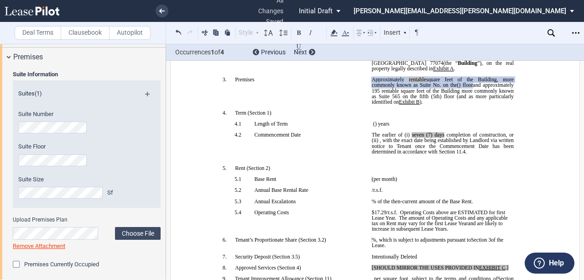
scroll to position [152, 0]
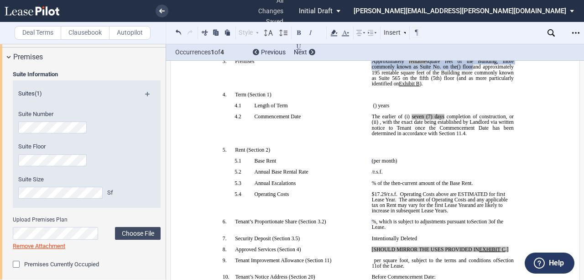
click at [447, 119] on span "﻿c" at bounding box center [448, 116] width 2 height 5
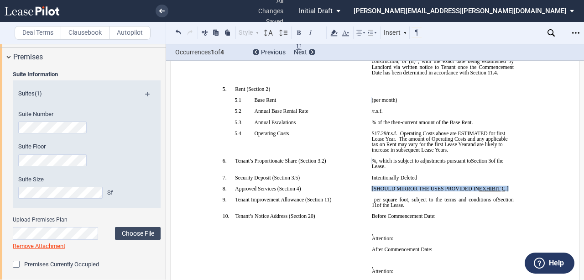
drag, startPoint x: 506, startPoint y: 214, endPoint x: 369, endPoint y: 217, distance: 137.3
click at [372, 191] on span "[SHOULD MIRROR THE USES PROVIDED IN EXHIBIT ﻿ C ﻿ .]" at bounding box center [440, 188] width 136 height 5
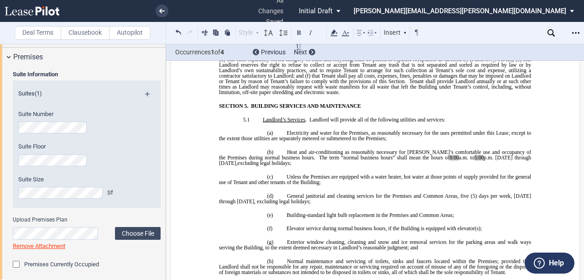
scroll to position [2493, 0]
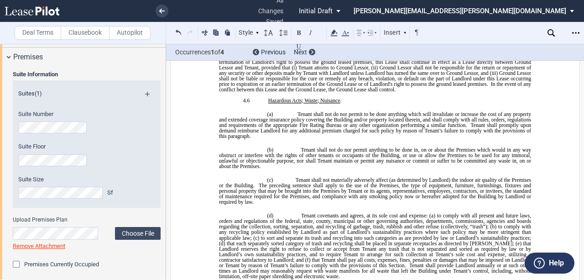
scroll to position [2433, 0]
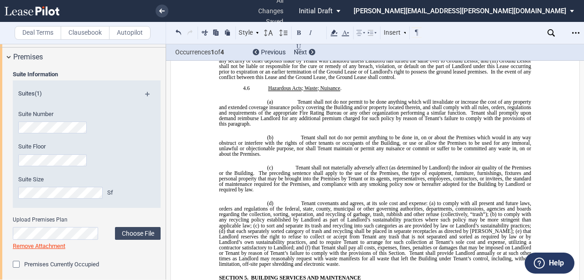
click at [497, 47] on span "”) and Landlord as Ground Lessee, and Ground Lessor's rights thereunder." at bounding box center [375, 41] width 313 height 11
drag, startPoint x: 494, startPoint y: 191, endPoint x: 521, endPoint y: 192, distance: 27.0
click at [521, 41] on span "This Lease is subject and subordinate to that certain Ground Lease, dated [DATE…" at bounding box center [375, 35] width 313 height 11
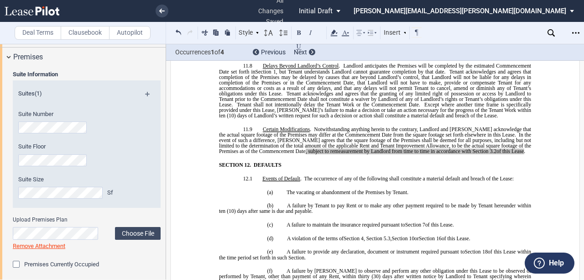
scroll to position [4805, 0]
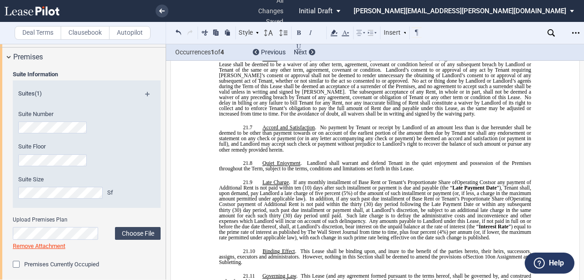
scroll to position [6629, 0]
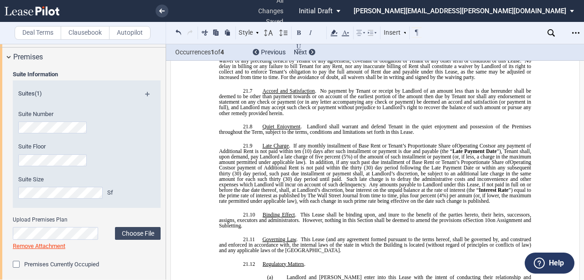
drag, startPoint x: 216, startPoint y: 206, endPoint x: 266, endPoint y: 208, distance: 50.2
drag, startPoint x: 370, startPoint y: 205, endPoint x: 214, endPoint y: 206, distance: 155.6
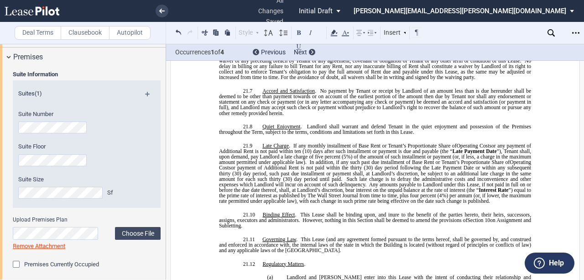
drag, startPoint x: 221, startPoint y: 206, endPoint x: 252, endPoint y: 206, distance: 30.6
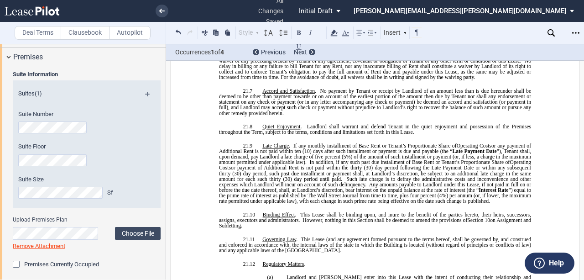
drag, startPoint x: 369, startPoint y: 207, endPoint x: 321, endPoint y: 205, distance: 47.9
drag, startPoint x: 320, startPoint y: 206, endPoint x: 276, endPoint y: 206, distance: 44.2
drag, startPoint x: 274, startPoint y: 205, endPoint x: 252, endPoint y: 205, distance: 22.4
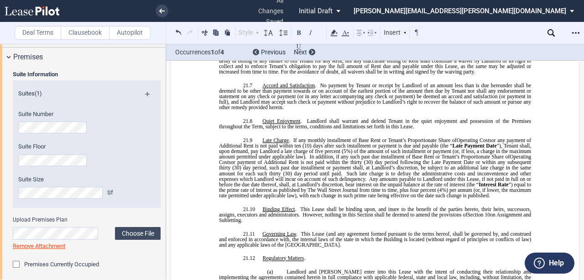
drag, startPoint x: 224, startPoint y: 222, endPoint x: 252, endPoint y: 220, distance: 28.8
drag, startPoint x: 272, startPoint y: 233, endPoint x: 216, endPoint y: 224, distance: 56.4
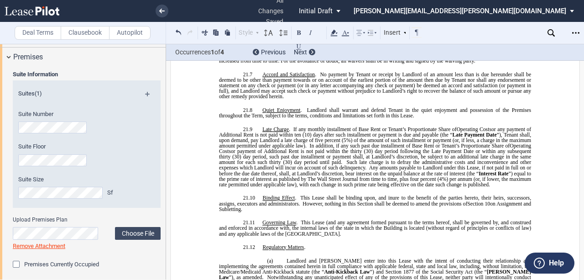
drag, startPoint x: 216, startPoint y: 222, endPoint x: 246, endPoint y: 220, distance: 30.6
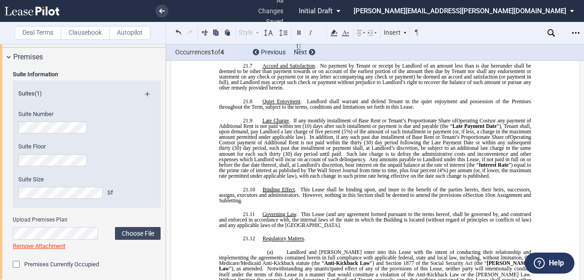
scroll to position [6660, 0]
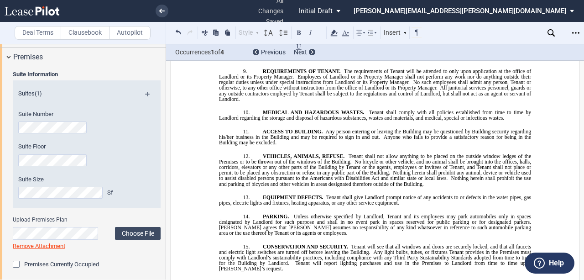
scroll to position [9701, 0]
drag, startPoint x: 302, startPoint y: 94, endPoint x: 375, endPoint y: 97, distance: 73.5
drag, startPoint x: 328, startPoint y: 148, endPoint x: 340, endPoint y: 149, distance: 11.9
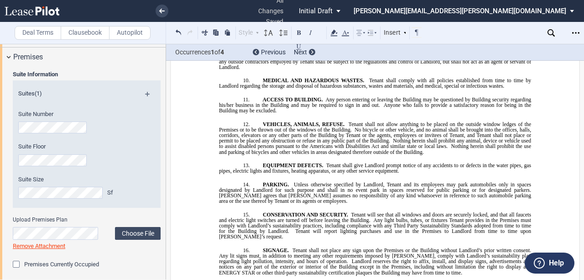
scroll to position [9731, 0]
drag, startPoint x: 270, startPoint y: 150, endPoint x: 220, endPoint y: 149, distance: 49.7
drag, startPoint x: 264, startPoint y: 150, endPoint x: 349, endPoint y: 148, distance: 84.9
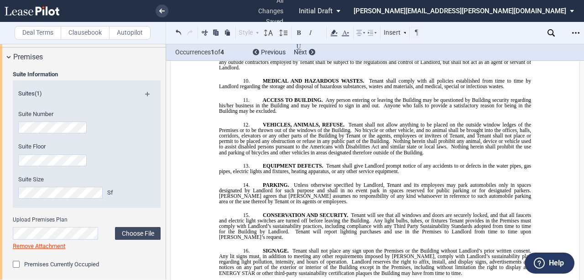
drag, startPoint x: 328, startPoint y: 118, endPoint x: 380, endPoint y: 117, distance: 52.5
drag, startPoint x: 366, startPoint y: 116, endPoint x: 486, endPoint y: 117, distance: 120.4
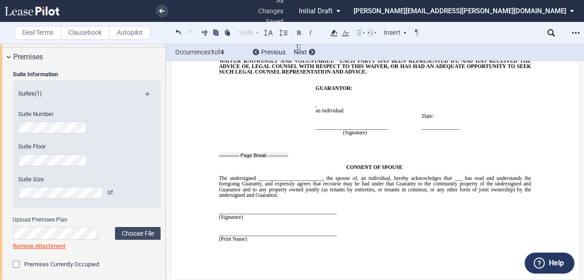
scroll to position [10613, 0]
drag, startPoint x: 390, startPoint y: 119, endPoint x: 415, endPoint y: 128, distance: 27.1
drag, startPoint x: 386, startPoint y: 119, endPoint x: 396, endPoint y: 121, distance: 10.7
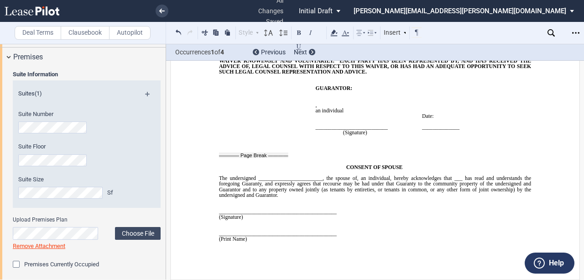
click at [345, 113] on p "an individual" at bounding box center [365, 110] width 99 height 5
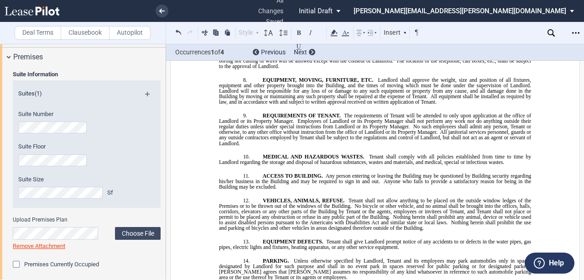
scroll to position [9766, 0]
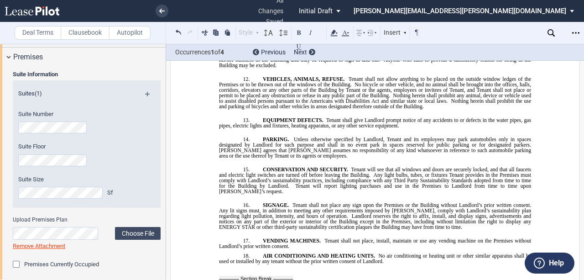
drag, startPoint x: 323, startPoint y: 83, endPoint x: 368, endPoint y: 84, distance: 45.2
click at [337, 33] on use at bounding box center [334, 33] width 7 height 6
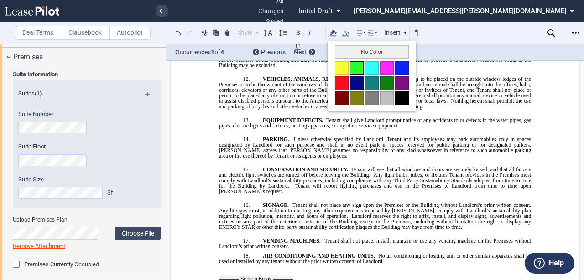
click at [359, 68] on button at bounding box center [357, 68] width 14 height 14
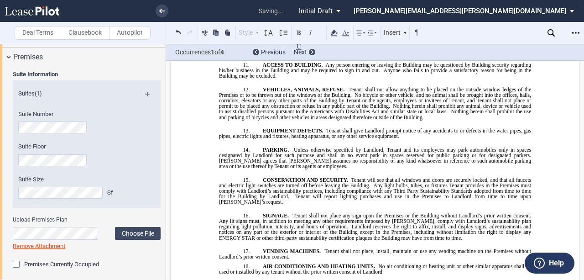
drag, startPoint x: 227, startPoint y: 103, endPoint x: 265, endPoint y: 101, distance: 37.4
click at [335, 32] on use at bounding box center [334, 33] width 7 height 6
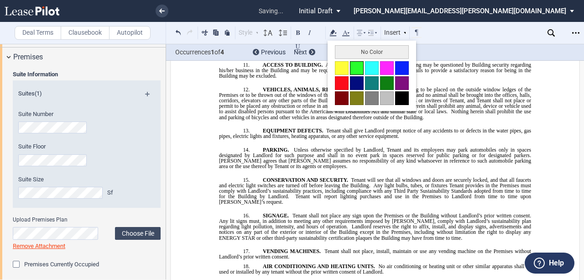
click at [359, 67] on button at bounding box center [357, 68] width 14 height 14
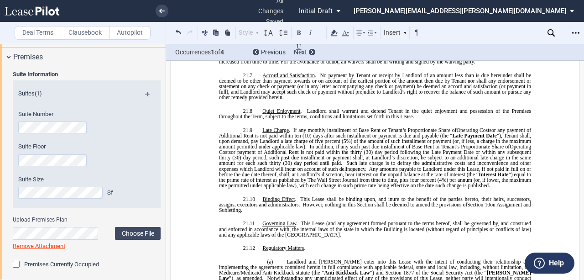
scroll to position [6634, 0]
click at [552, 36] on icon at bounding box center [550, 32] width 7 height 7
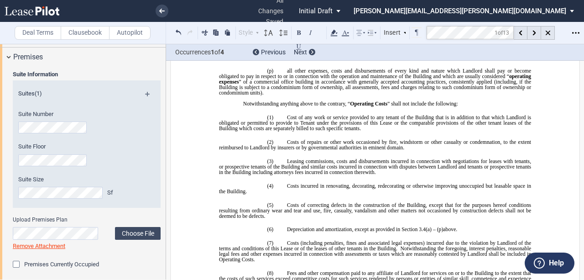
scroll to position [1457, 0]
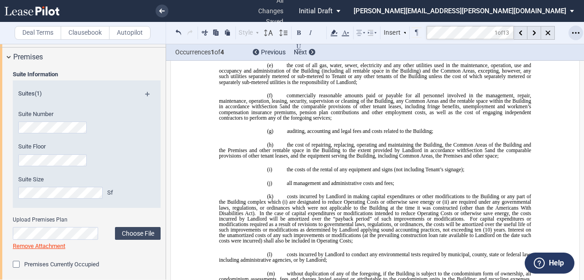
click at [574, 33] on icon "Open Lease options menu" at bounding box center [575, 32] width 7 height 7
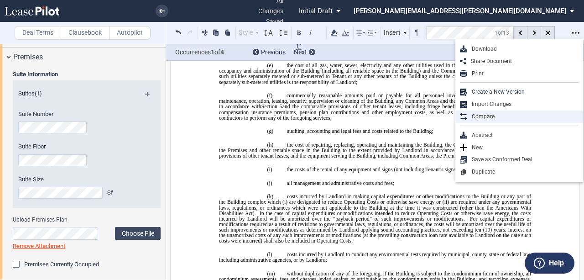
click at [494, 115] on div "Compare" at bounding box center [522, 117] width 111 height 8
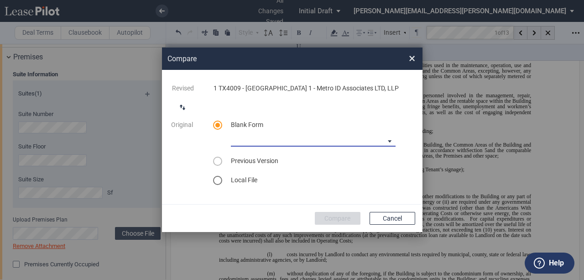
click at [386, 137] on md-select "Medical Office Lease Blank Form Medical Office Lease Blank Form - Base Year Med…" at bounding box center [313, 140] width 165 height 14
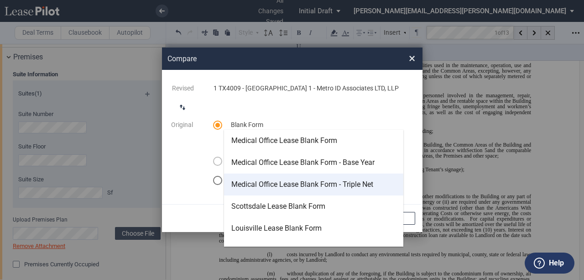
click at [342, 183] on div "Medical Office Lease Blank Form - Triple Net" at bounding box center [302, 184] width 142 height 10
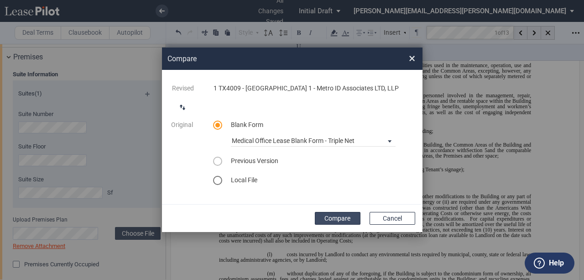
click at [347, 214] on button "Compare" at bounding box center [338, 218] width 46 height 13
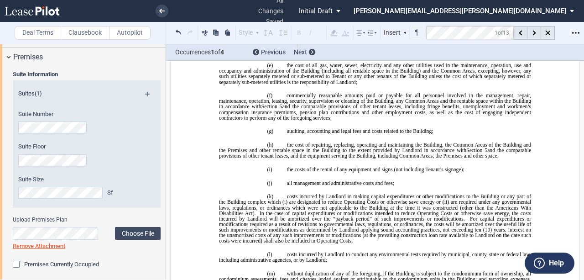
click at [316, 57] on div "Deal Terms Clausebook Autopilot Style SECTION 1. Section 1.1 Subsection 1 (a) S…" at bounding box center [292, 162] width 584 height 236
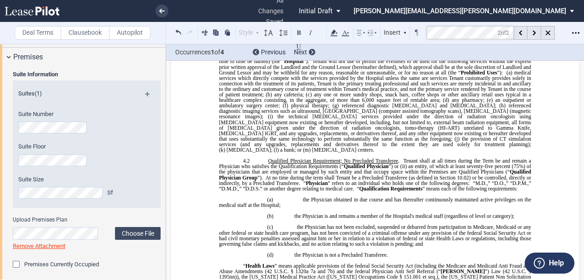
scroll to position [2080, 0]
drag, startPoint x: 341, startPoint y: 127, endPoint x: 359, endPoint y: 135, distance: 19.6
drag, startPoint x: 241, startPoint y: 126, endPoint x: 398, endPoint y: 132, distance: 157.0
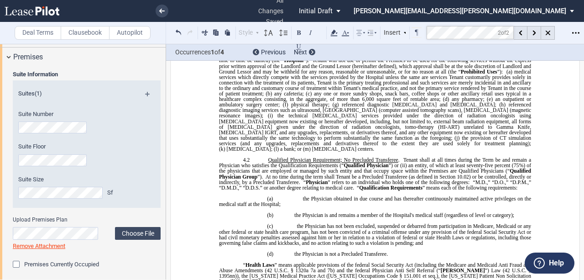
drag, startPoint x: 240, startPoint y: 126, endPoint x: 412, endPoint y: 131, distance: 172.5
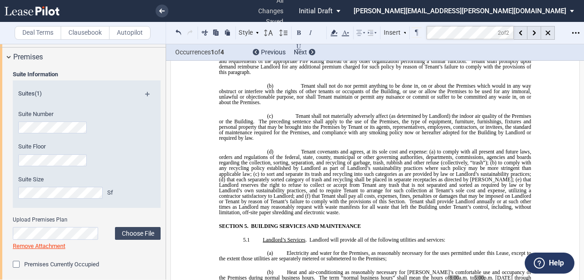
scroll to position [2536, 0]
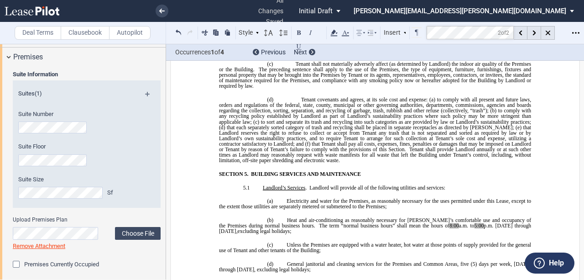
drag, startPoint x: 265, startPoint y: 87, endPoint x: 296, endPoint y: 88, distance: 31.0
click at [334, 31] on use at bounding box center [334, 33] width 7 height 6
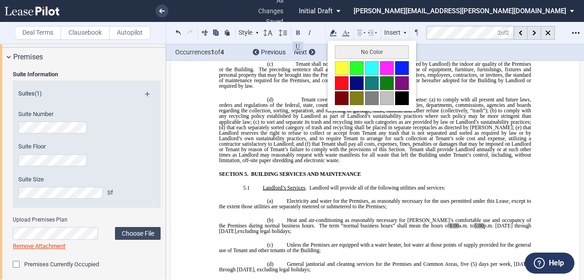
click at [335, 68] on div "No Color" at bounding box center [372, 76] width 88 height 70
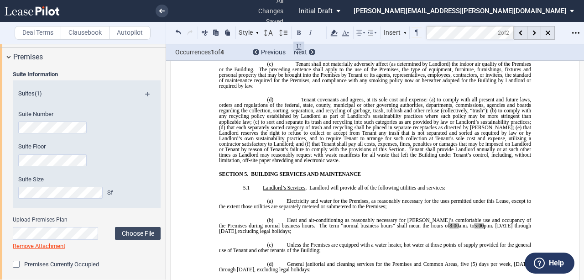
drag, startPoint x: 266, startPoint y: 87, endPoint x: 298, endPoint y: 90, distance: 32.1
click at [334, 33] on use at bounding box center [334, 33] width 7 height 6
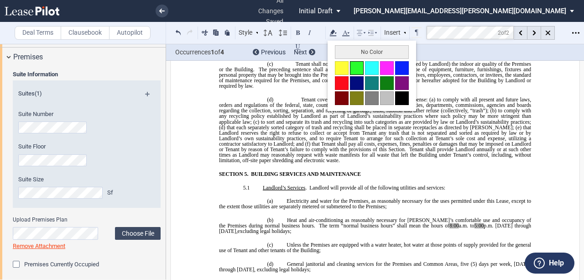
click at [358, 70] on button at bounding box center [357, 68] width 14 height 14
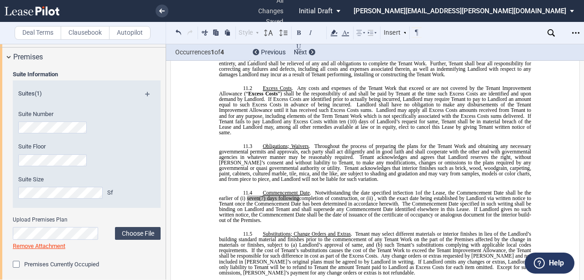
scroll to position [4604, 0]
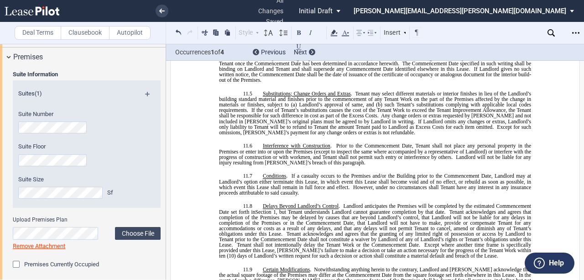
click at [550, 34] on icon at bounding box center [550, 32] width 7 height 7
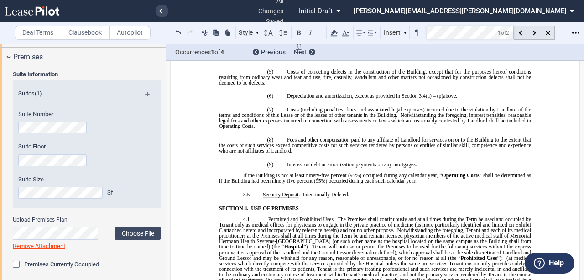
scroll to position [463, 0]
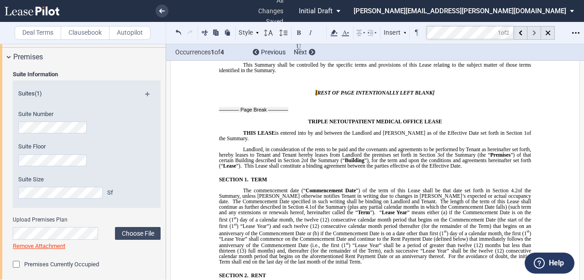
click at [535, 34] on icon at bounding box center [533, 33] width 3 height 5
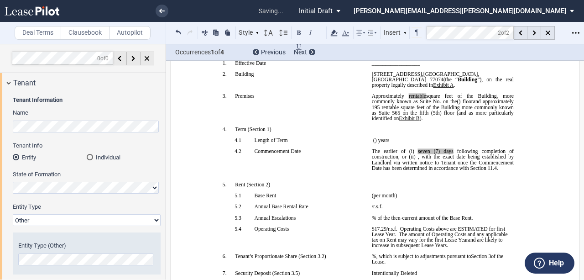
scroll to position [133, 0]
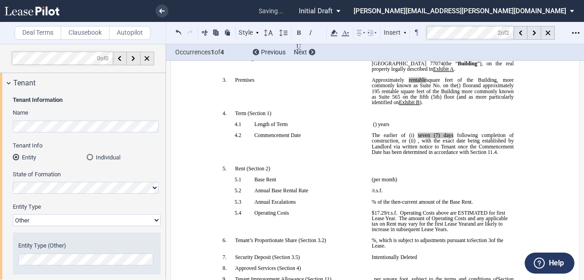
click at [452, 154] on p "﻿ ﻿ The earlier of (i) the date upon which [PERSON_NAME] opens to conduct busin…" at bounding box center [443, 143] width 142 height 22
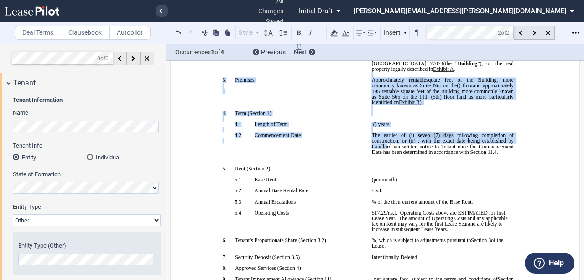
drag, startPoint x: 419, startPoint y: 158, endPoint x: 369, endPoint y: 77, distance: 95.6
click at [338, 33] on div "Style 1. Section 1.1 Subsection Normal Normal 8pt 9pt 10pt 10.5pt 11pt 12pt 14p…" at bounding box center [297, 33] width 249 height 12
click at [336, 34] on icon at bounding box center [333, 32] width 11 height 11
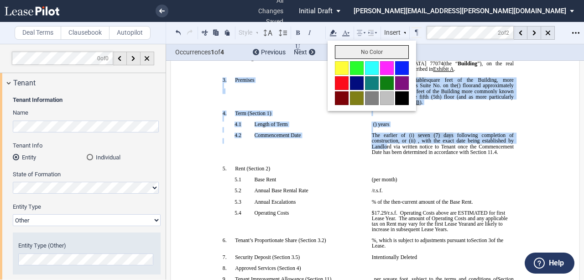
click at [355, 57] on button "No Color" at bounding box center [372, 52] width 74 height 14
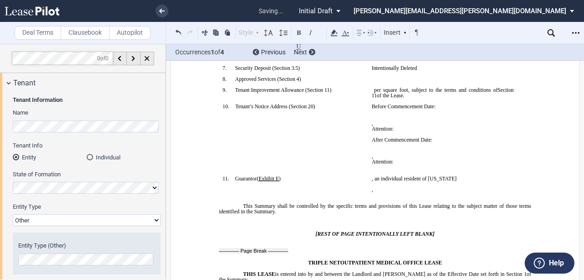
scroll to position [376, 0]
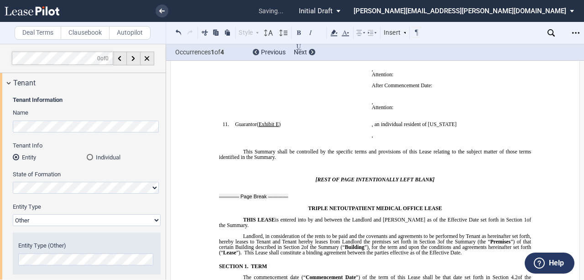
drag, startPoint x: 234, startPoint y: 80, endPoint x: 314, endPoint y: 81, distance: 79.8
click at [313, 55] on p "10. Tenant’s Notice Address ( ﻿ Section 20 ﻿ )" at bounding box center [299, 51] width 130 height 5
click at [337, 33] on use at bounding box center [334, 33] width 7 height 6
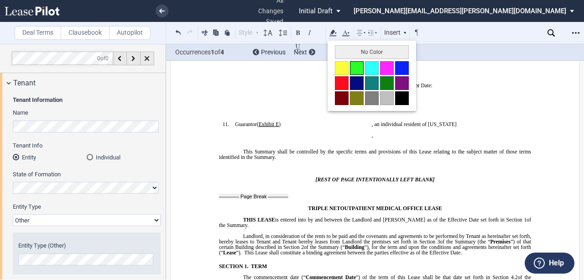
click at [357, 67] on button at bounding box center [357, 68] width 14 height 14
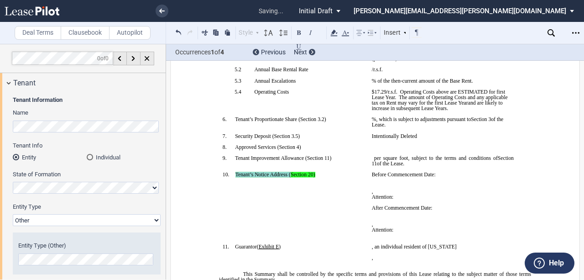
scroll to position [224, 0]
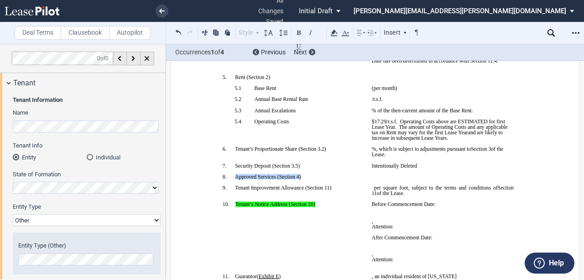
drag, startPoint x: 233, startPoint y: 203, endPoint x: 299, endPoint y: 201, distance: 66.2
click at [299, 179] on p "8. Approved Services ( ﻿ Section 4 ﻿ )" at bounding box center [299, 176] width 130 height 5
click at [333, 34] on icon at bounding box center [333, 32] width 11 height 11
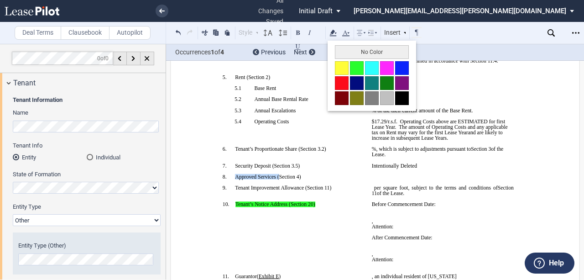
drag, startPoint x: 352, startPoint y: 64, endPoint x: 359, endPoint y: 87, distance: 23.2
click at [353, 65] on button at bounding box center [357, 68] width 14 height 14
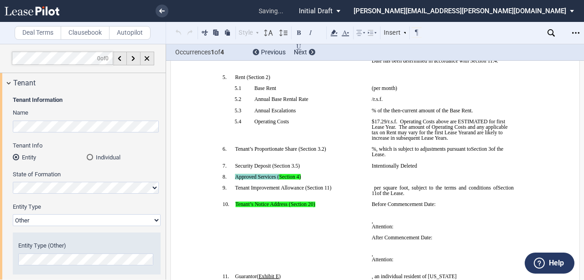
click at [441, 174] on p "﻿" at bounding box center [443, 170] width 142 height 5
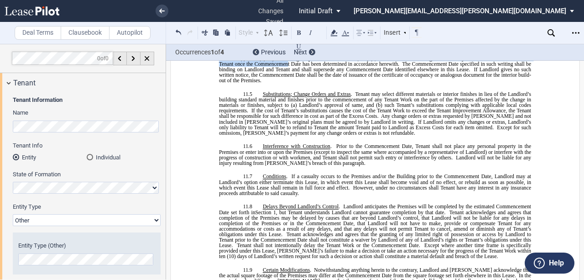
scroll to position [4601, 0]
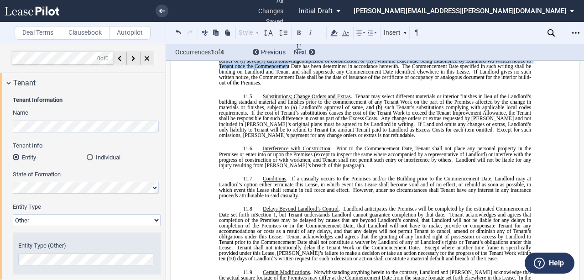
drag, startPoint x: 319, startPoint y: 247, endPoint x: 192, endPoint y: 54, distance: 231.4
click at [192, 55] on div "Deal Terms Clausebook Autopilot Style SECTION 1. Section 1.1 Subsection 1 (a) S…" at bounding box center [292, 162] width 584 height 236
click at [335, 35] on icon at bounding box center [333, 32] width 11 height 11
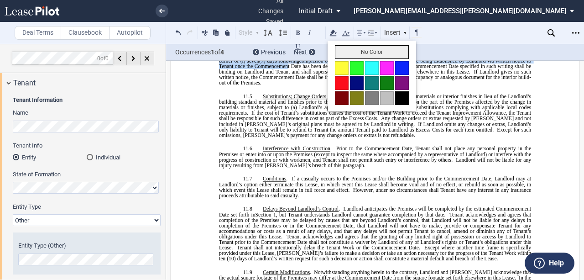
click at [359, 55] on button "No Color" at bounding box center [372, 52] width 74 height 14
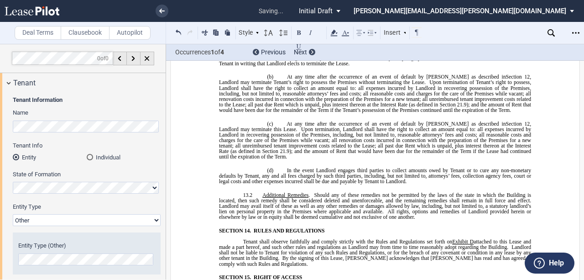
scroll to position [5088, 0]
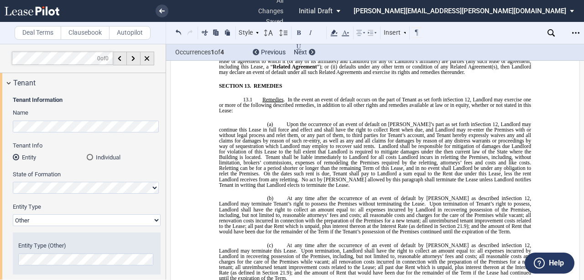
drag, startPoint x: 441, startPoint y: 175, endPoint x: 336, endPoint y: 99, distance: 129.4
click at [336, 99] on div "﻿ BASE YEAR TRIPLE NET OUTPATIENT MEDICAL OFFICE LEASE ﻿ ﻿ THIS BASE YEAR TRIPL…" at bounding box center [375, 227] width 312 height 10419
click at [334, 31] on use at bounding box center [334, 33] width 7 height 6
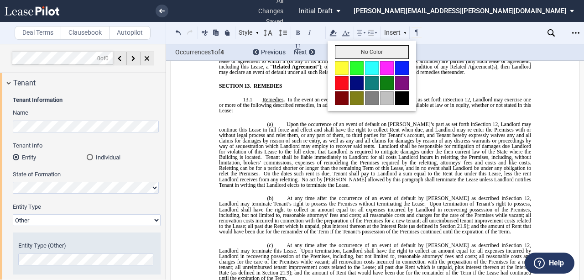
click at [355, 56] on button "No Color" at bounding box center [372, 52] width 74 height 14
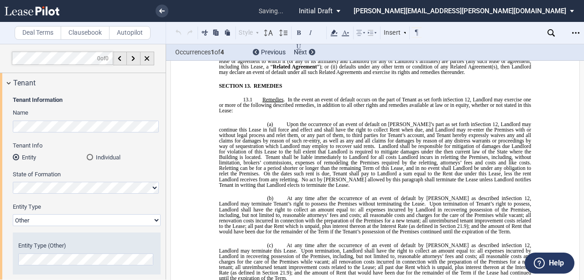
click at [401, 141] on div "﻿ BASE YEAR TRIPLE NET OUTPATIENT MEDICAL OFFICE LEASE ﻿ ﻿ THIS BASE YEAR TRIPL…" at bounding box center [375, 227] width 312 height 10419
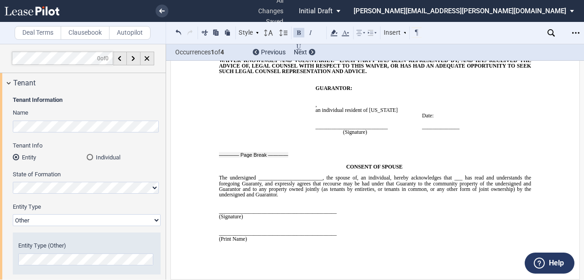
scroll to position [10952, 0]
click at [572, 36] on div "Open Lease options menu" at bounding box center [575, 33] width 15 height 15
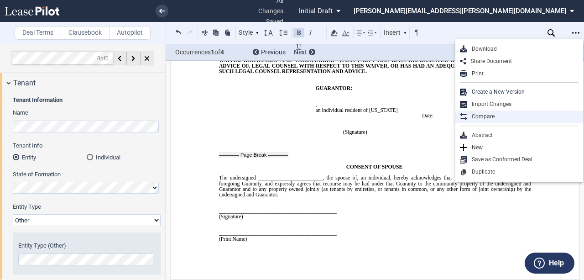
click at [502, 114] on div "Compare" at bounding box center [522, 117] width 111 height 8
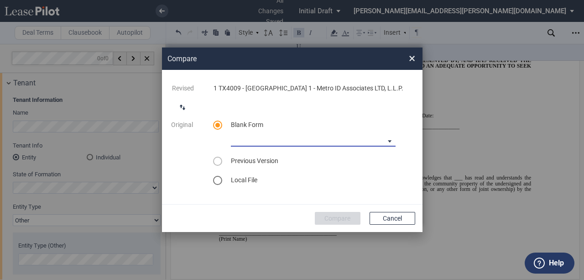
click at [387, 141] on md-select "Medical Office Lease Blank Form Medical Office Lease Blank Form - Base Year Med…" at bounding box center [313, 140] width 165 height 14
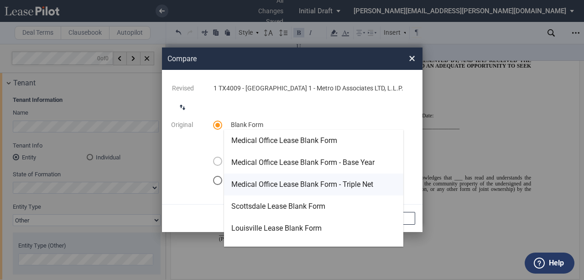
drag, startPoint x: 293, startPoint y: 187, endPoint x: 455, endPoint y: 157, distance: 165.1
click at [293, 187] on div "Medical Office Lease Blank Form - Triple Net" at bounding box center [302, 184] width 142 height 10
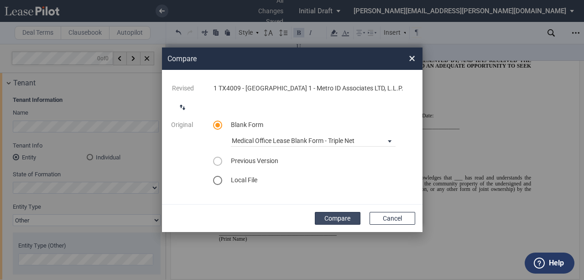
click at [339, 219] on button "Compare" at bounding box center [338, 218] width 46 height 13
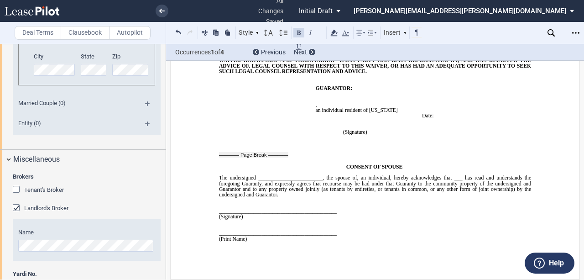
scroll to position [1674, 0]
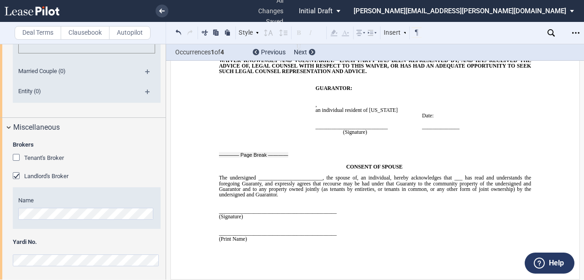
click at [0, 263] on div "Brokers Tenant's Broker Name Landlord's Broker Name Yardi No." at bounding box center [83, 208] width 166 height 143
